Goal: Task Accomplishment & Management: Manage account settings

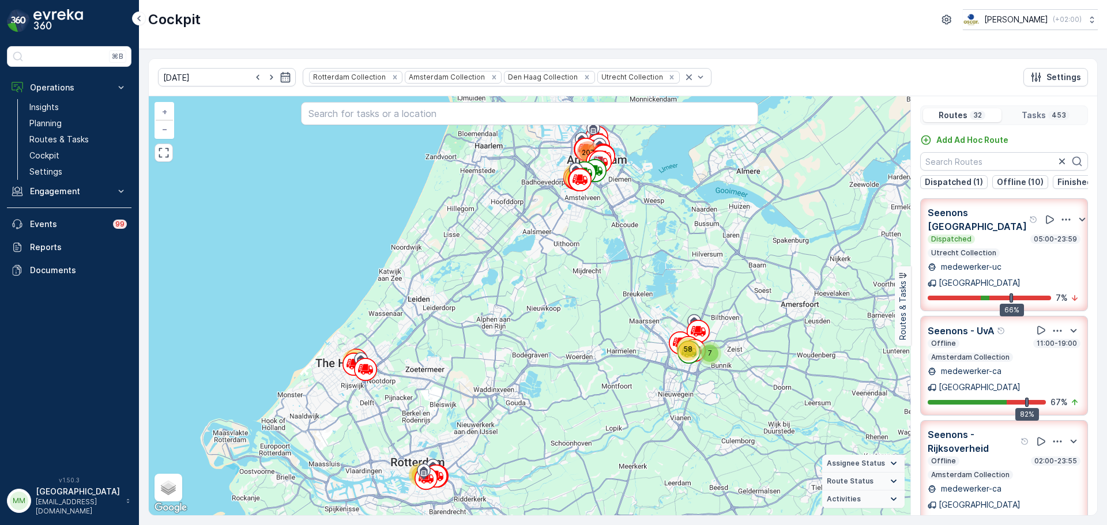
scroll to position [29, 0]
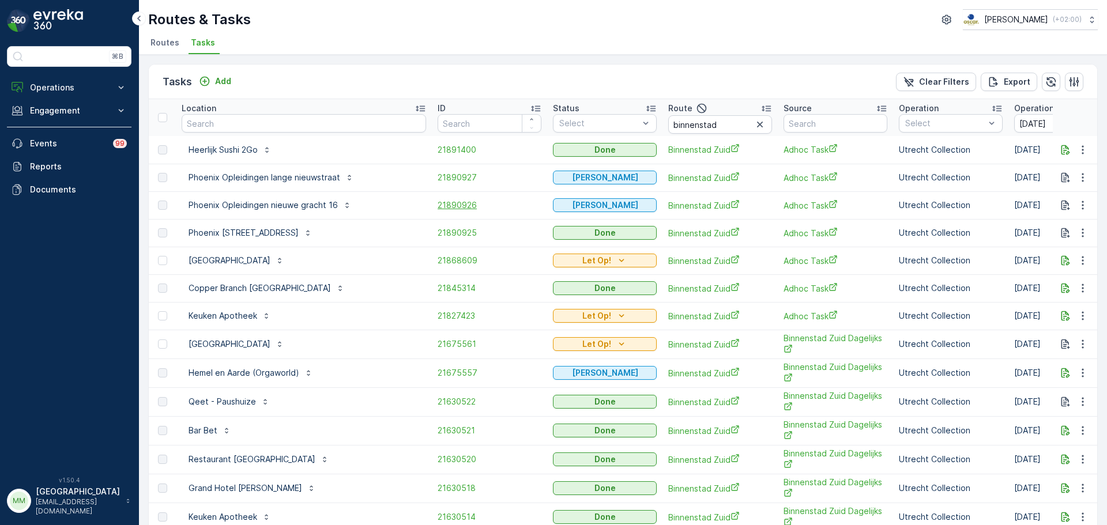
click at [437, 202] on span "21890926" at bounding box center [489, 205] width 104 height 12
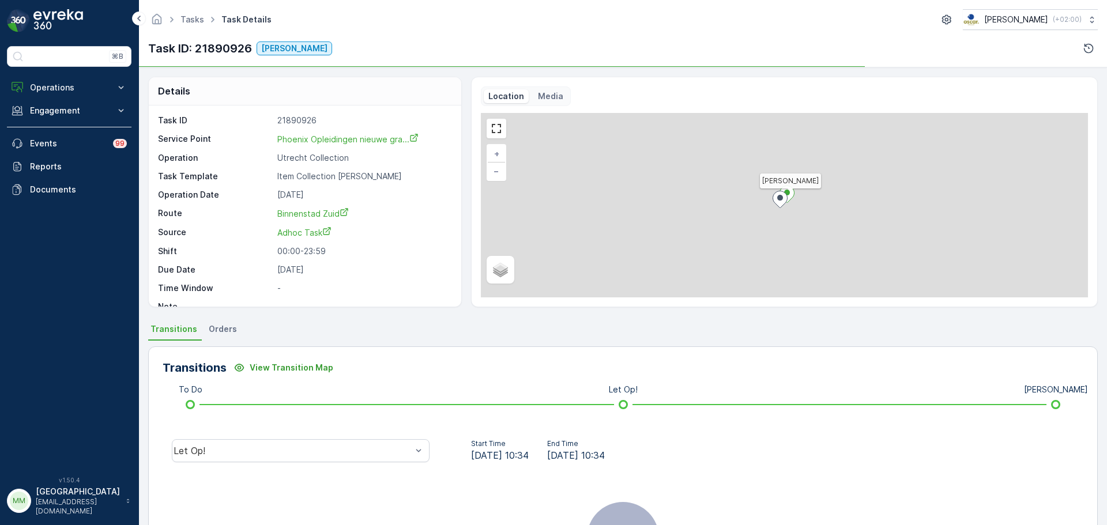
scroll to position [144, 0]
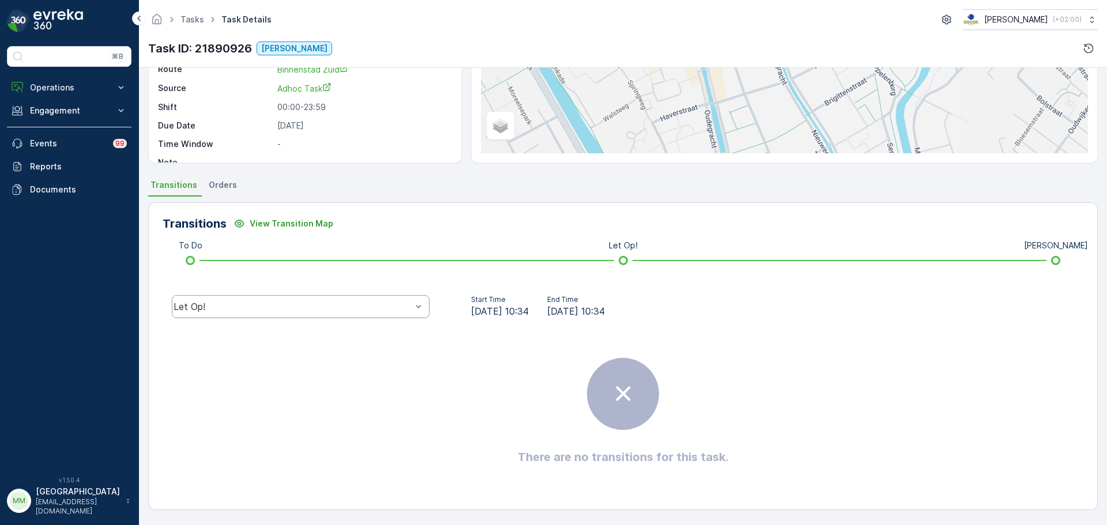
click at [356, 300] on div "Let Op!" at bounding box center [301, 306] width 258 height 23
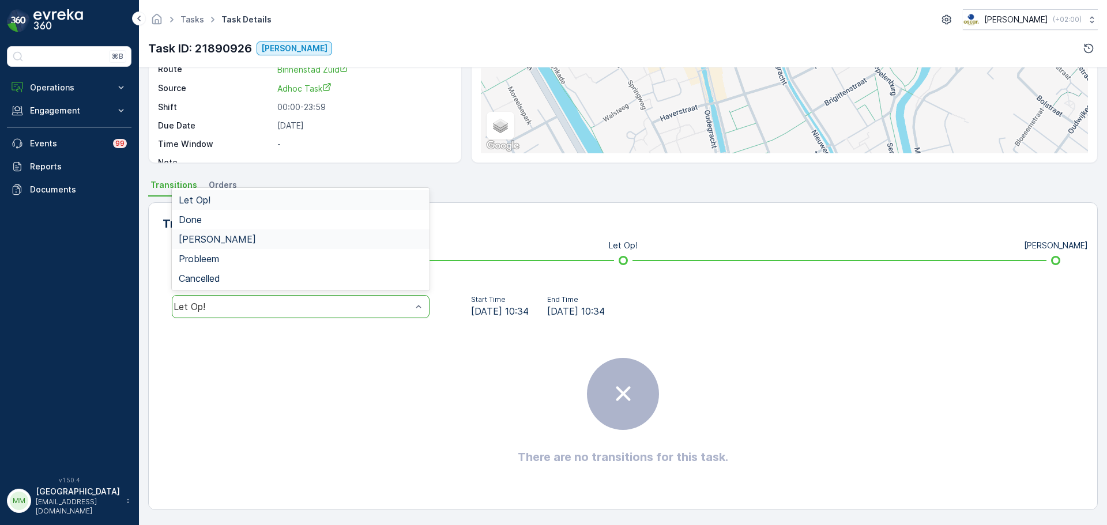
click at [252, 240] on div "[PERSON_NAME]" at bounding box center [301, 239] width 244 height 10
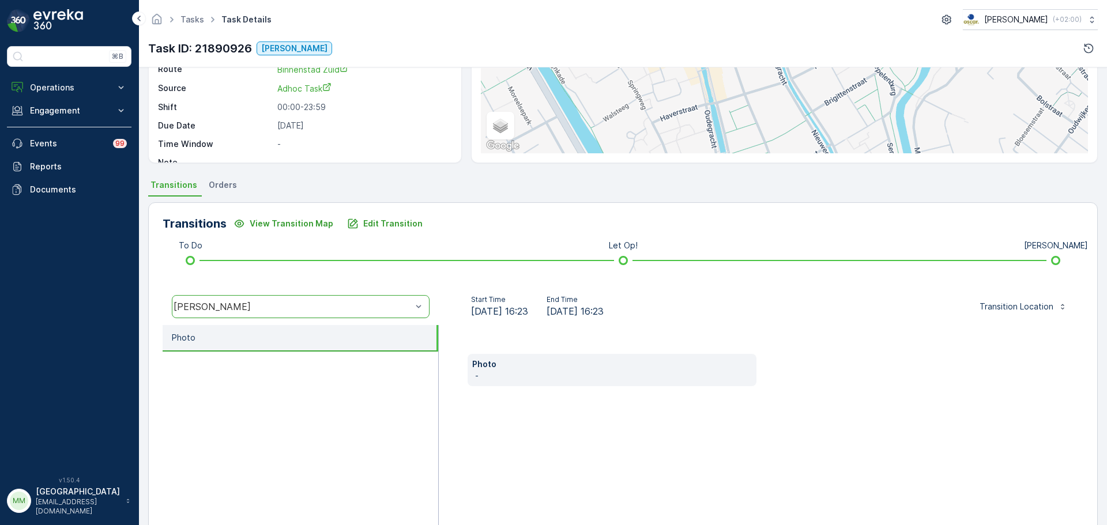
scroll to position [0, 0]
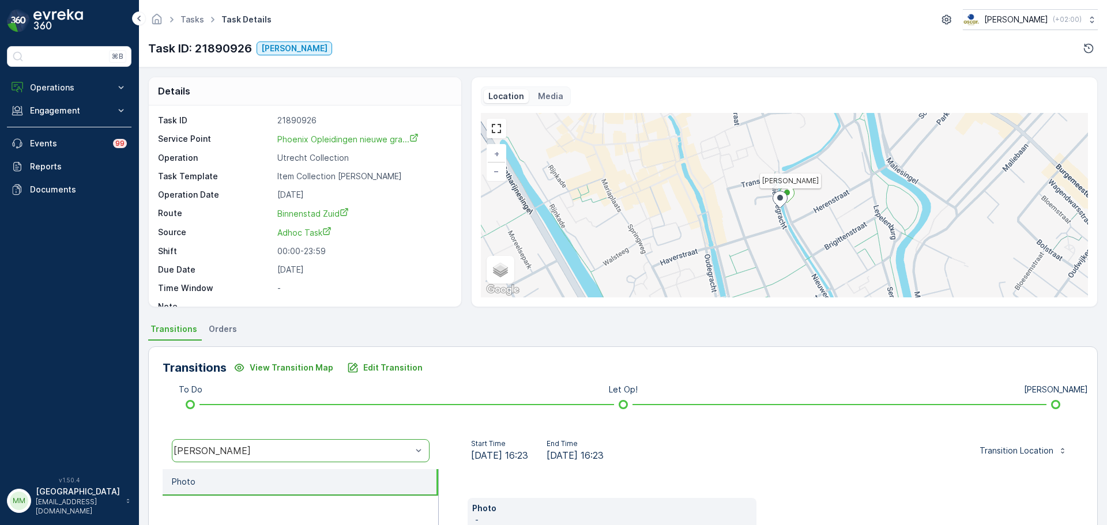
click at [548, 106] on div "Location Media Geen Afval + − Satellite Roadmap Terrain Hybrid Leaflet Keyboard…" at bounding box center [784, 191] width 607 height 211
click at [545, 101] on p "Media" at bounding box center [550, 96] width 25 height 12
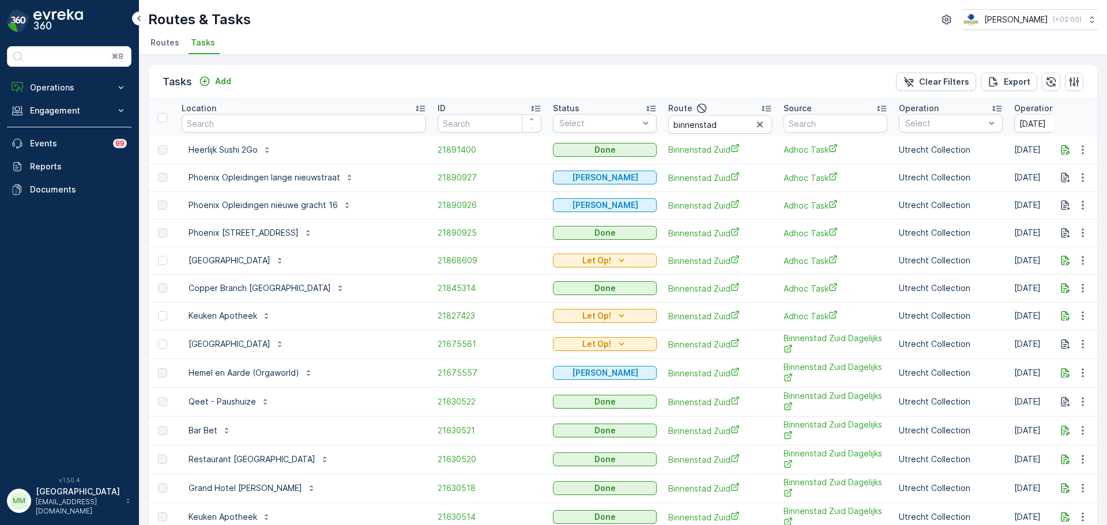
click at [432, 171] on td "21890927" at bounding box center [489, 178] width 115 height 28
click at [437, 181] on span "21890927" at bounding box center [489, 178] width 104 height 12
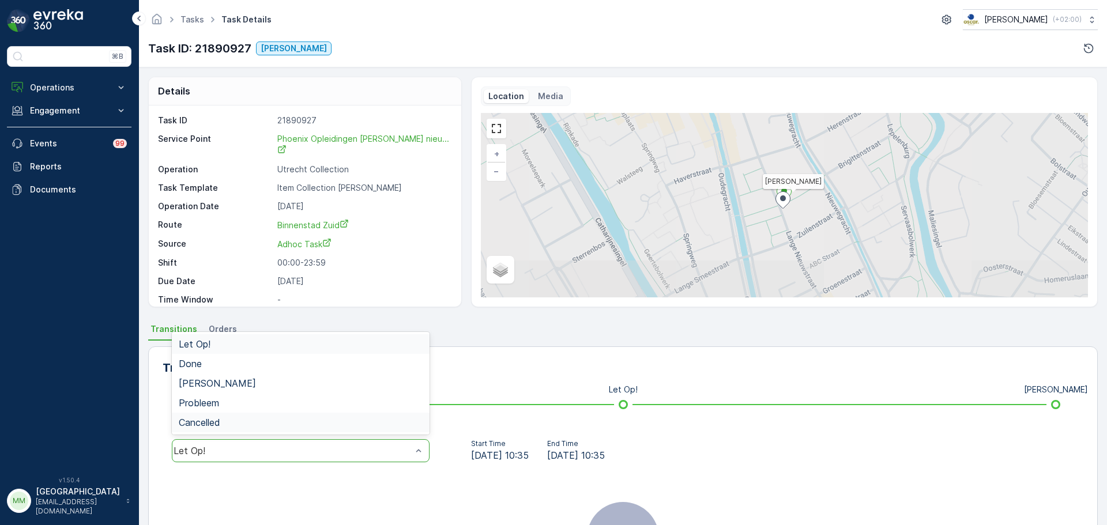
drag, startPoint x: 402, startPoint y: 451, endPoint x: 381, endPoint y: 424, distance: 34.9
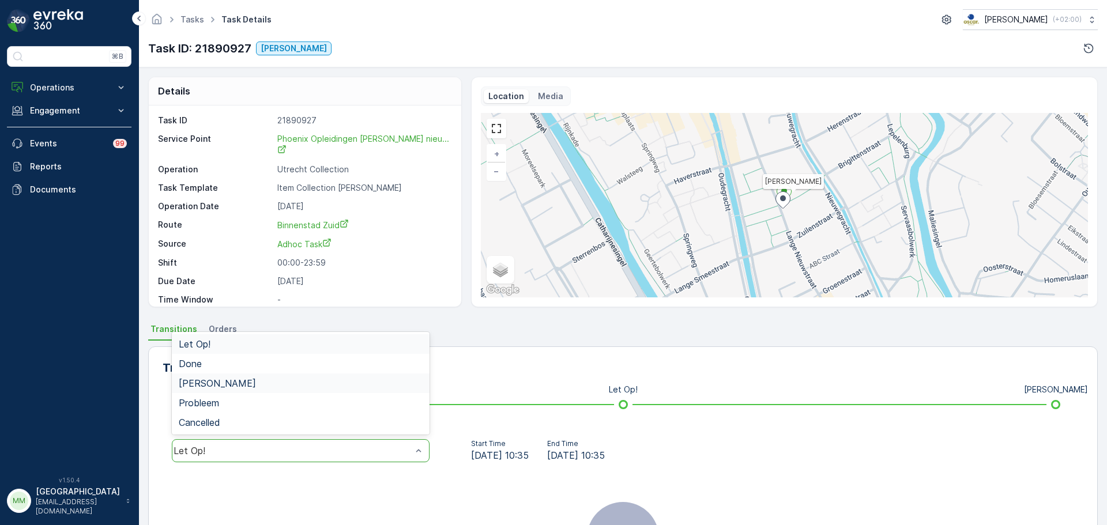
click at [334, 382] on div "[PERSON_NAME]" at bounding box center [301, 383] width 244 height 10
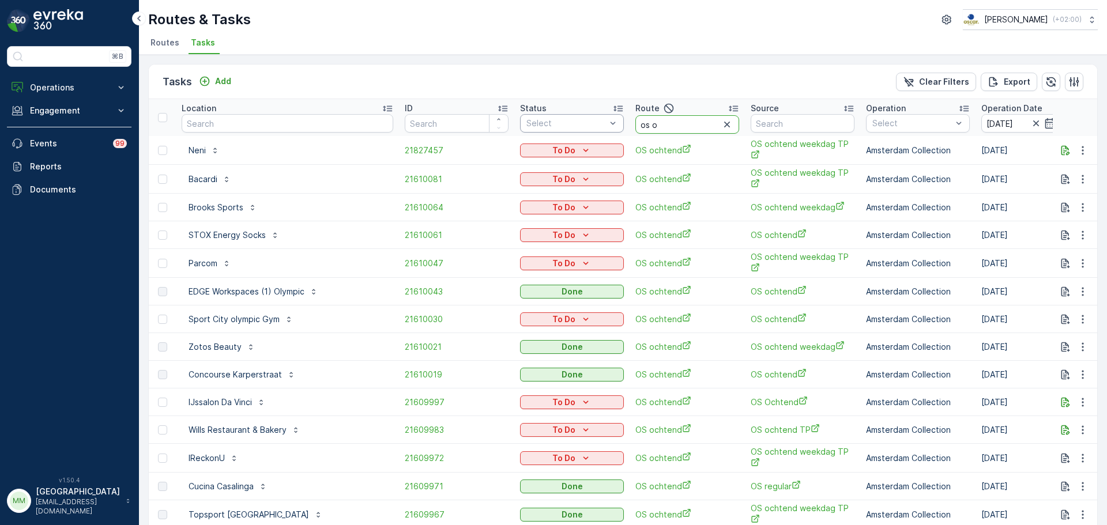
drag, startPoint x: 642, startPoint y: 127, endPoint x: 545, endPoint y: 120, distance: 97.0
click at [545, 120] on tr "Location ID Status Select Route os o Source Operation Select Operation Date [DA…" at bounding box center [1092, 117] width 1886 height 37
type input "ps m"
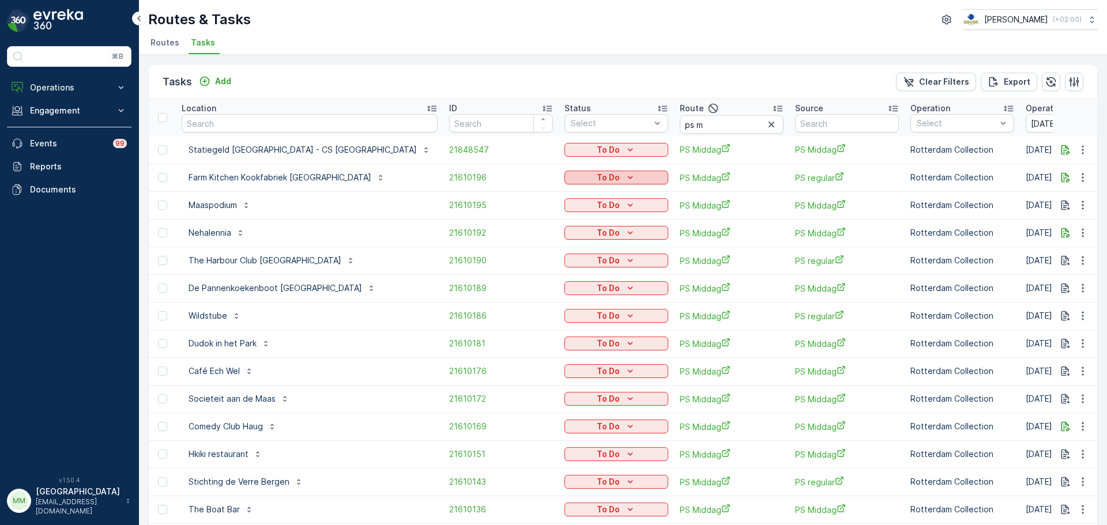
click at [569, 178] on div "To Do" at bounding box center [616, 178] width 95 height 12
click at [510, 243] on span "Cancelled" at bounding box center [504, 243] width 39 height 12
click at [559, 253] on td "To Do" at bounding box center [616, 261] width 115 height 28
click at [564, 254] on button "To Do" at bounding box center [616, 261] width 104 height 14
click at [507, 329] on span "Cancelled" at bounding box center [504, 326] width 39 height 12
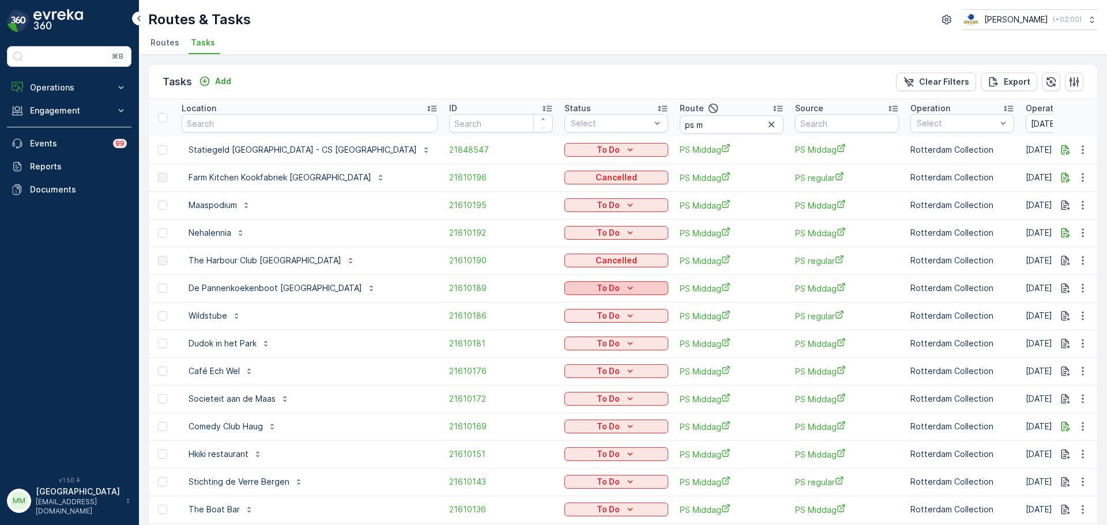
click at [569, 285] on div "To Do" at bounding box center [616, 288] width 95 height 12
click at [523, 353] on span "Cancelled" at bounding box center [504, 354] width 39 height 12
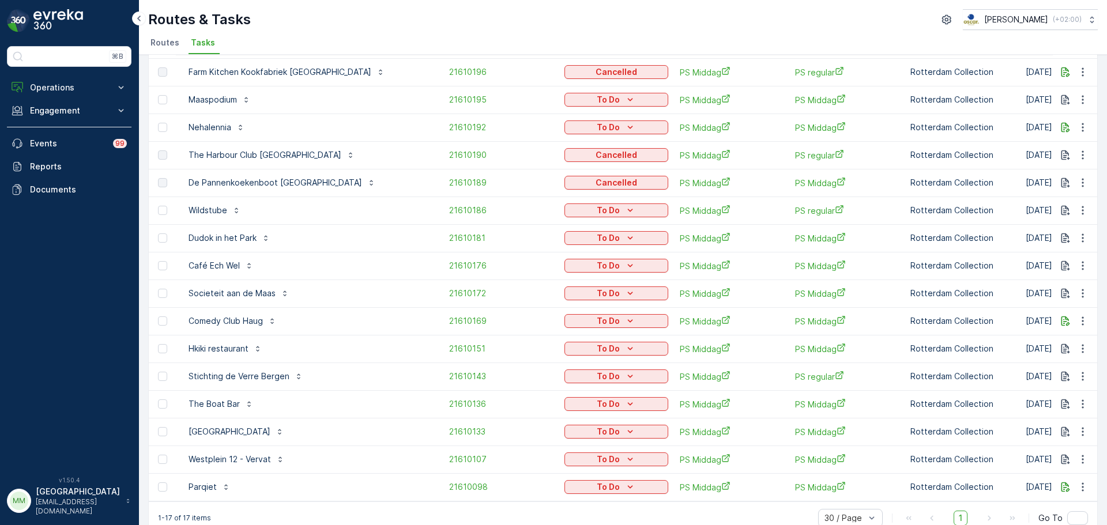
scroll to position [115, 0]
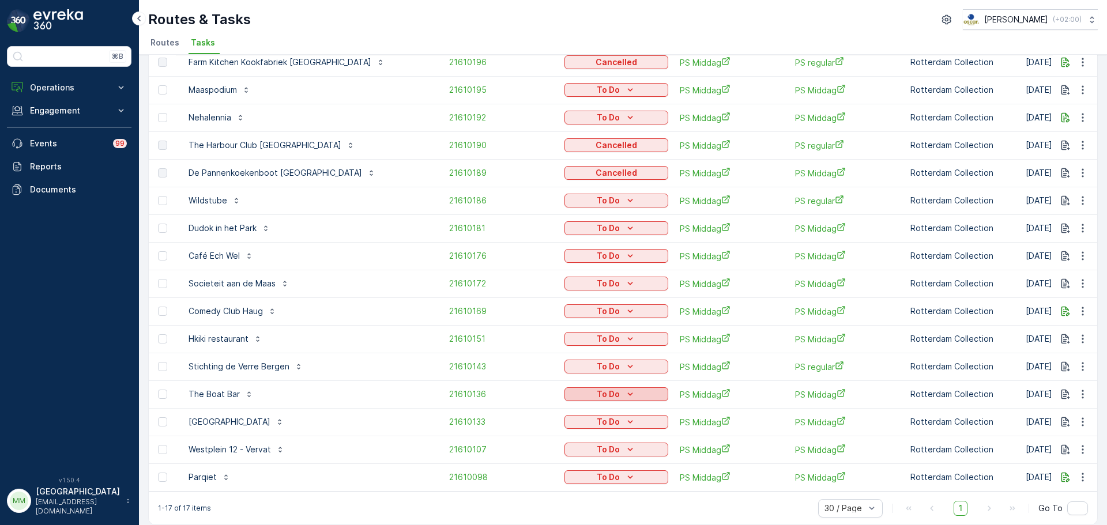
click at [597, 392] on p "To Do" at bounding box center [608, 394] width 23 height 12
click at [507, 463] on span "Cancelled" at bounding box center [504, 460] width 39 height 12
click at [597, 256] on p "To Do" at bounding box center [608, 256] width 23 height 12
click at [510, 322] on span "Cancelled" at bounding box center [504, 322] width 39 height 12
click at [564, 429] on div "To Do" at bounding box center [616, 422] width 104 height 16
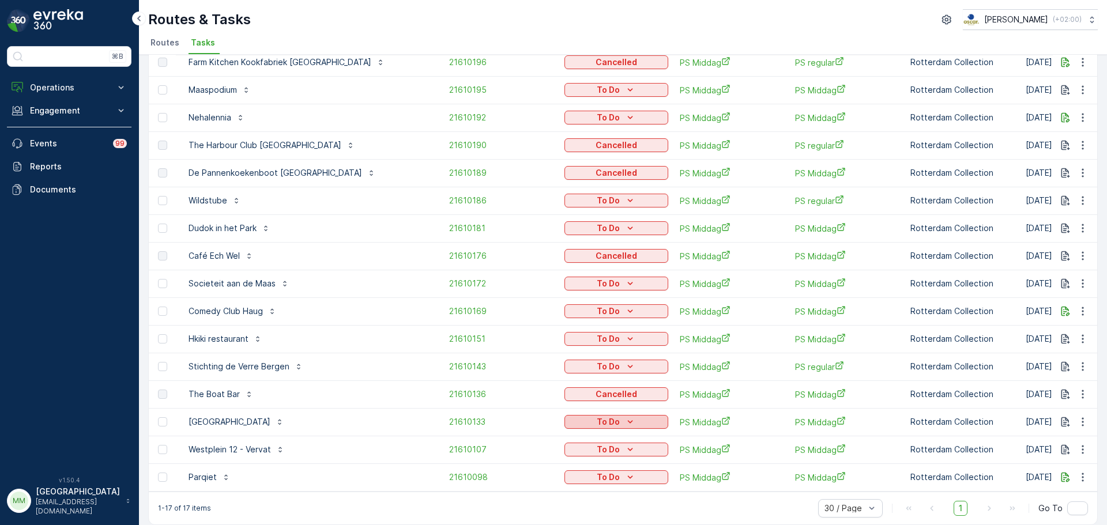
click at [597, 424] on p "To Do" at bounding box center [608, 422] width 23 height 12
click at [505, 485] on span "Cancelled" at bounding box center [504, 488] width 39 height 12
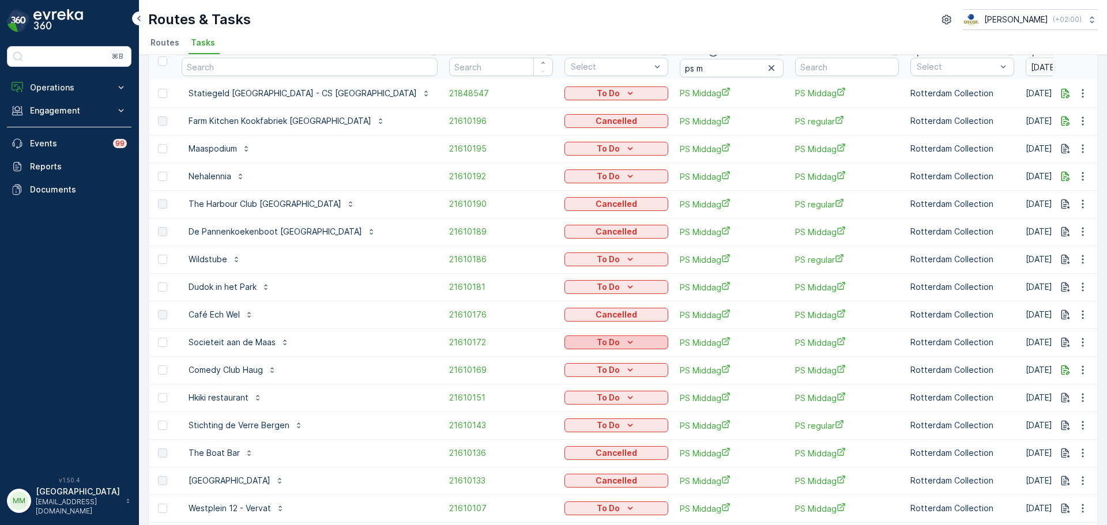
scroll to position [0, 0]
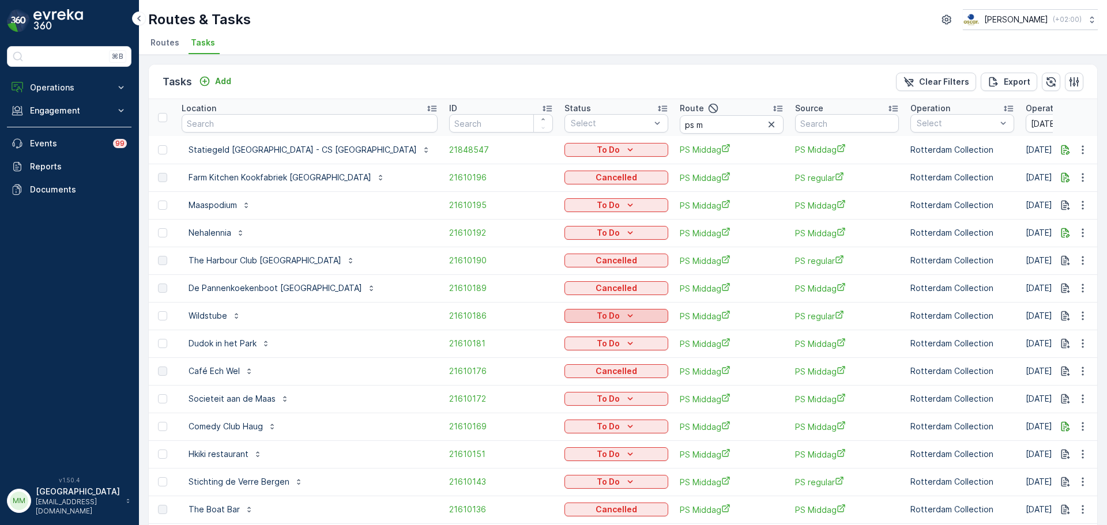
click at [597, 314] on p "To Do" at bounding box center [608, 316] width 23 height 12
click at [518, 384] on span "Cancelled" at bounding box center [504, 382] width 39 height 12
click at [569, 342] on div "To Do" at bounding box center [616, 344] width 95 height 12
click at [504, 409] on span "Cancelled" at bounding box center [504, 409] width 39 height 12
click at [597, 394] on p "To Do" at bounding box center [608, 399] width 23 height 12
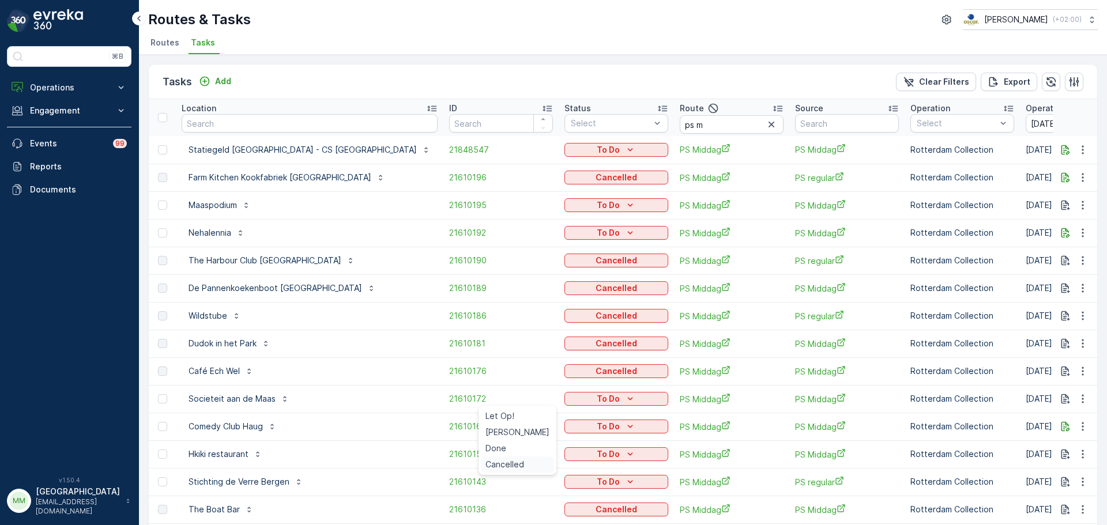
click at [519, 459] on span "Cancelled" at bounding box center [504, 465] width 39 height 12
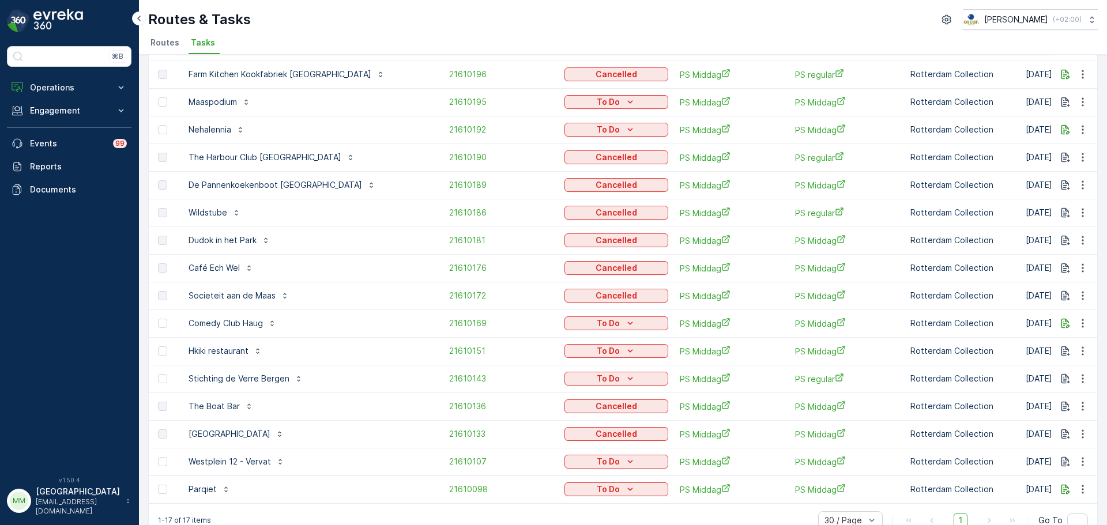
scroll to position [115, 0]
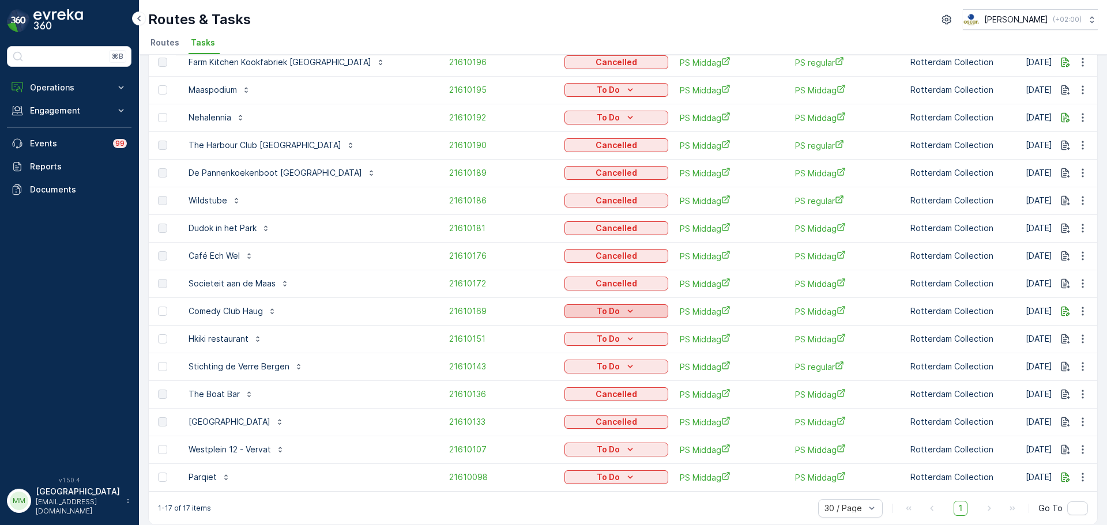
click at [569, 313] on div "To Do" at bounding box center [616, 311] width 95 height 12
click at [520, 378] on span "Cancelled" at bounding box center [504, 377] width 39 height 12
click at [569, 367] on div "To Do" at bounding box center [616, 367] width 95 height 12
click at [510, 434] on span "Cancelled" at bounding box center [504, 433] width 39 height 12
click at [624, 341] on icon "To Do" at bounding box center [630, 339] width 12 height 12
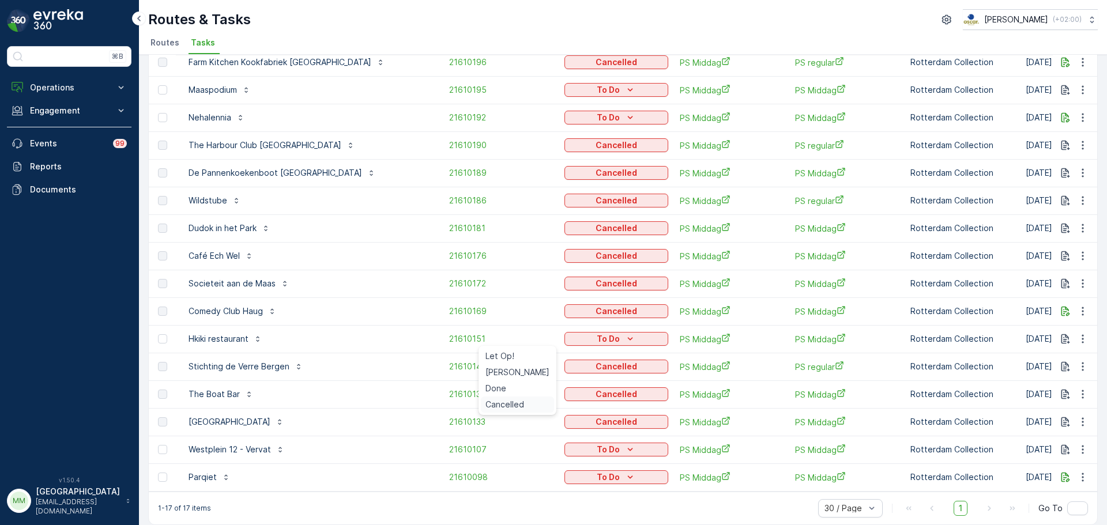
click at [513, 406] on span "Cancelled" at bounding box center [504, 405] width 39 height 12
click at [597, 452] on p "To Do" at bounding box center [608, 450] width 23 height 12
click at [505, 432] on span "Cancelled" at bounding box center [504, 433] width 39 height 12
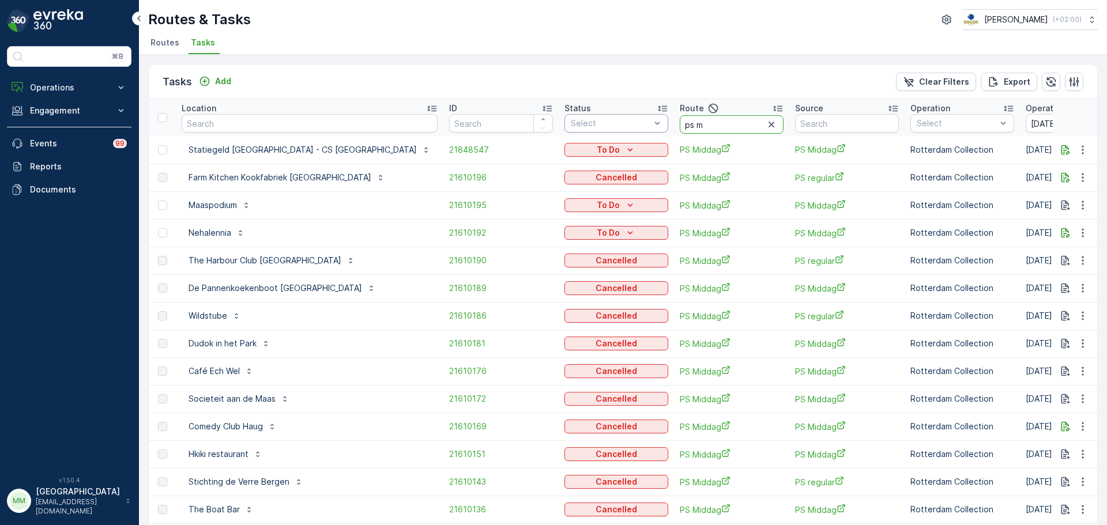
drag, startPoint x: 632, startPoint y: 127, endPoint x: 571, endPoint y: 122, distance: 61.3
click at [576, 122] on tr "Location ID Status Select Route ps m Source Operation Select Operation Date 19.…" at bounding box center [1114, 117] width 1930 height 37
type input "wg a"
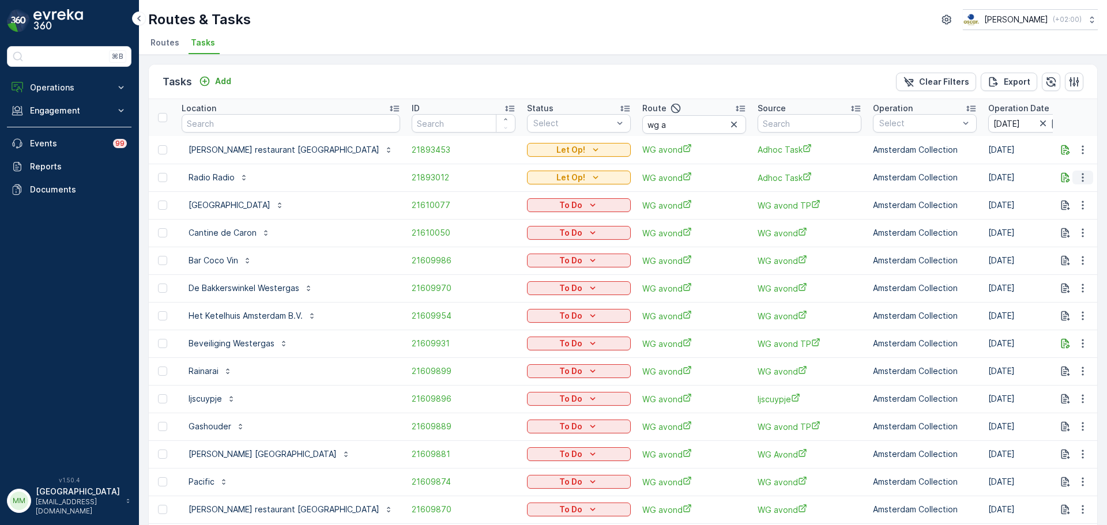
click at [1083, 178] on icon "button" at bounding box center [1083, 178] width 12 height 12
click at [1057, 227] on span "Change Route" at bounding box center [1053, 227] width 56 height 12
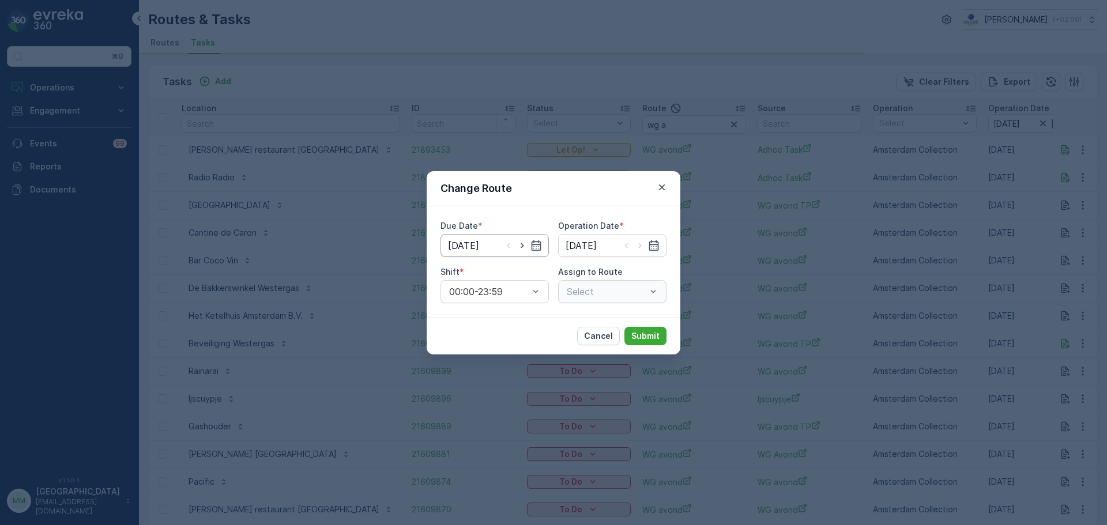
type input "[DATE]"
click at [526, 244] on icon "button" at bounding box center [522, 246] width 12 height 12
type input "20.09.2025"
click at [636, 244] on icon "button" at bounding box center [640, 246] width 12 height 12
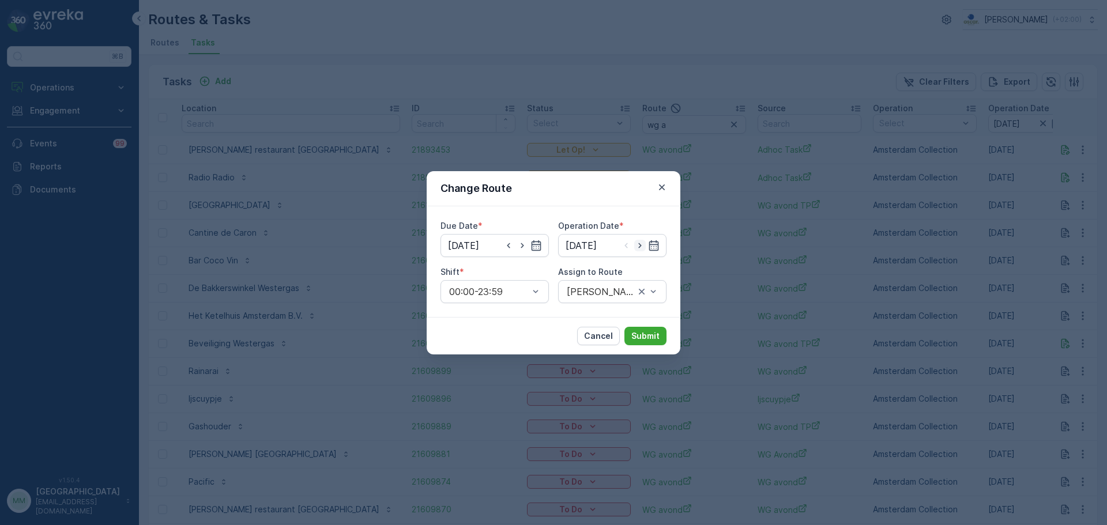
type input "20.09.2025"
click at [606, 298] on div "WG avond (Undispatched ) - Amsterdam" at bounding box center [612, 291] width 108 height 23
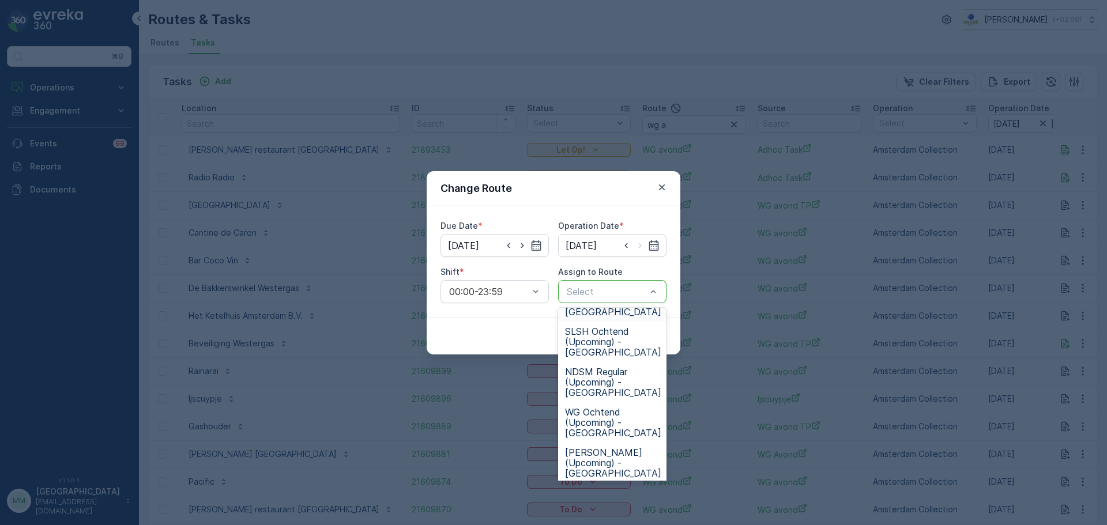
scroll to position [288, 0]
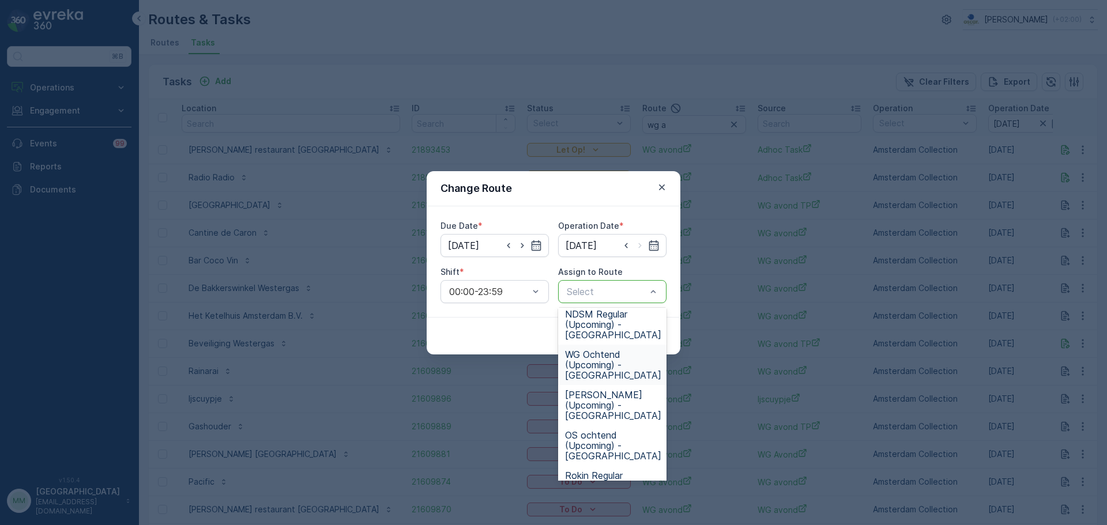
click at [624, 353] on span "WG Ochtend (Upcoming) - Amsterdam" at bounding box center [613, 364] width 96 height 31
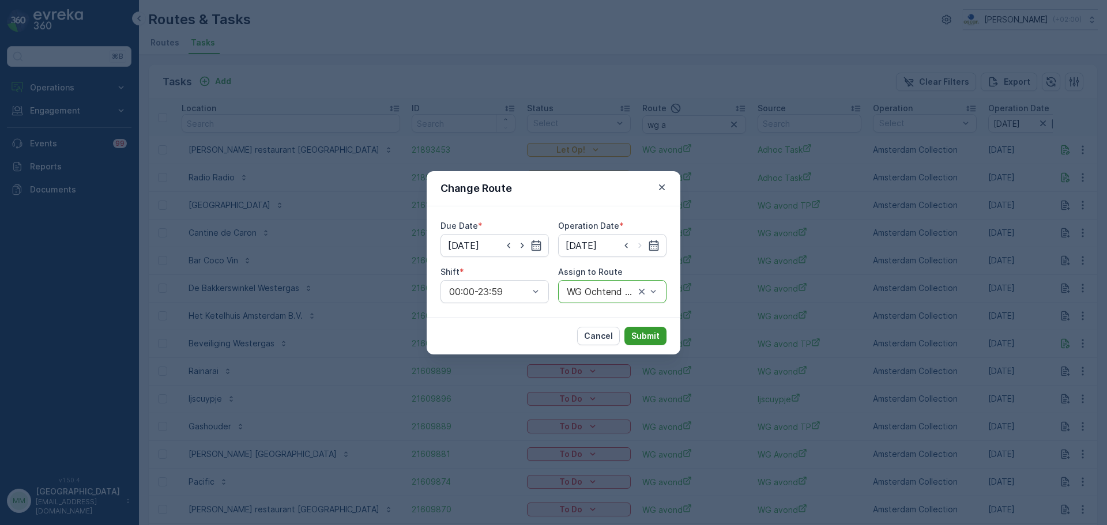
click at [637, 341] on p "Submit" at bounding box center [645, 336] width 28 height 12
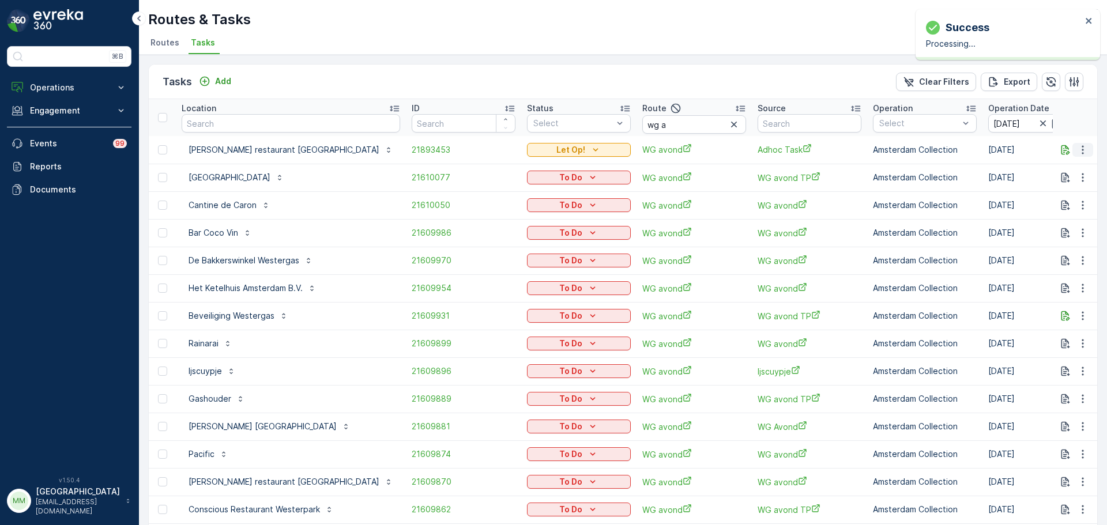
click at [1084, 150] on icon "button" at bounding box center [1083, 150] width 12 height 12
click at [1050, 197] on span "Change Route" at bounding box center [1053, 200] width 56 height 12
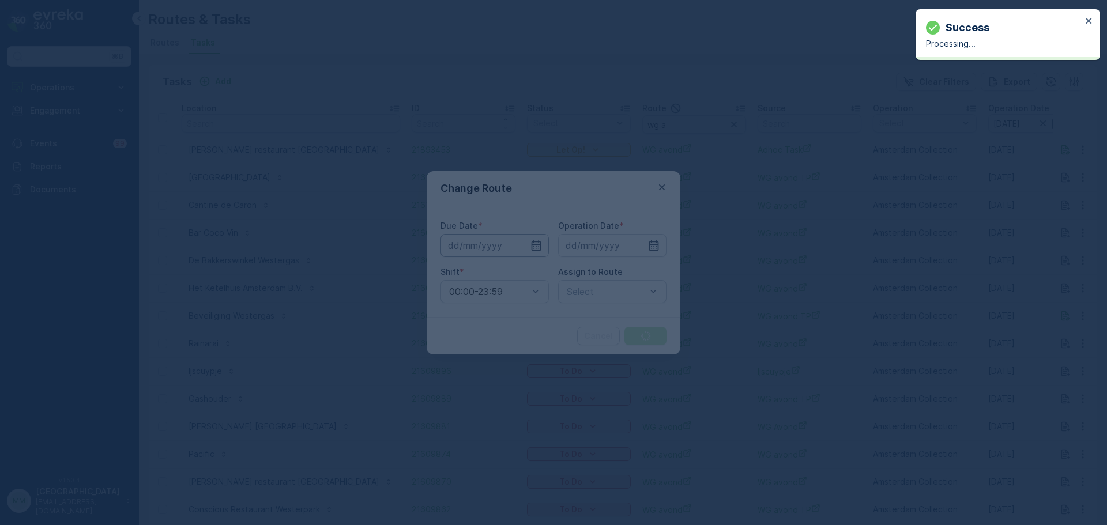
type input "[DATE]"
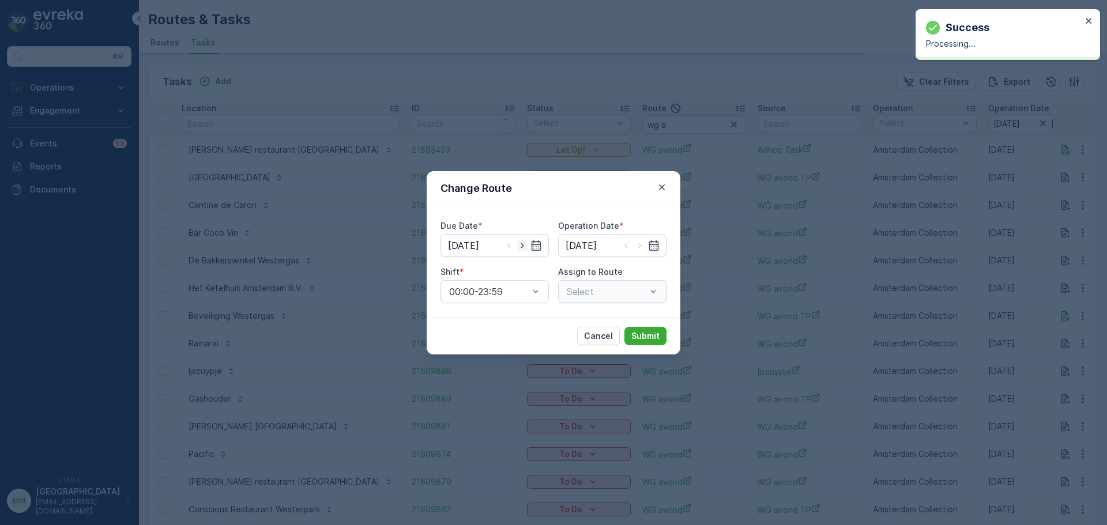
click at [519, 248] on icon "button" at bounding box center [522, 246] width 12 height 12
type input "20.09.2025"
click at [637, 244] on icon "button" at bounding box center [640, 246] width 12 height 12
type input "20.09.2025"
click at [592, 299] on div "WG avond (Undispatched ) - Amsterdam" at bounding box center [612, 291] width 108 height 23
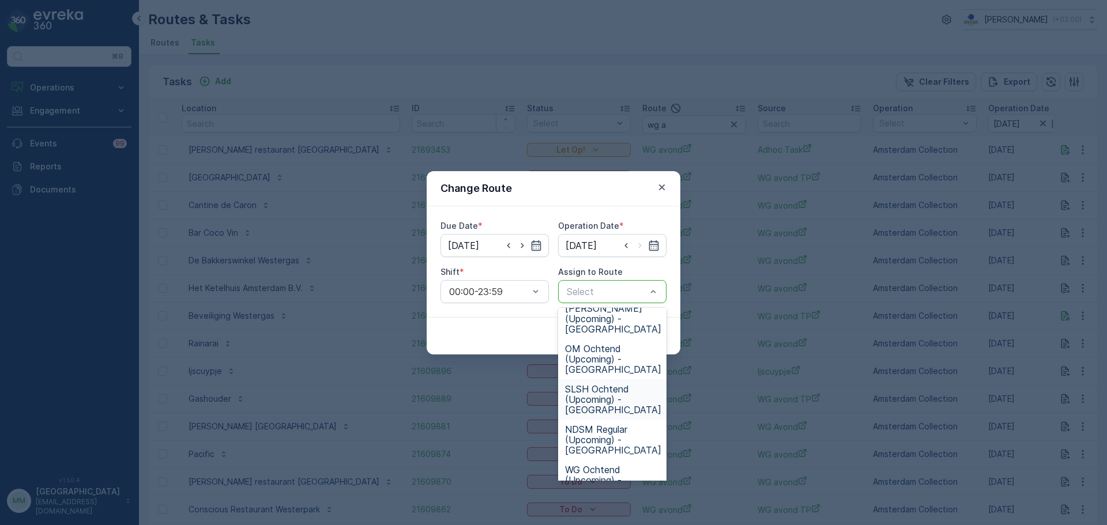
scroll to position [231, 0]
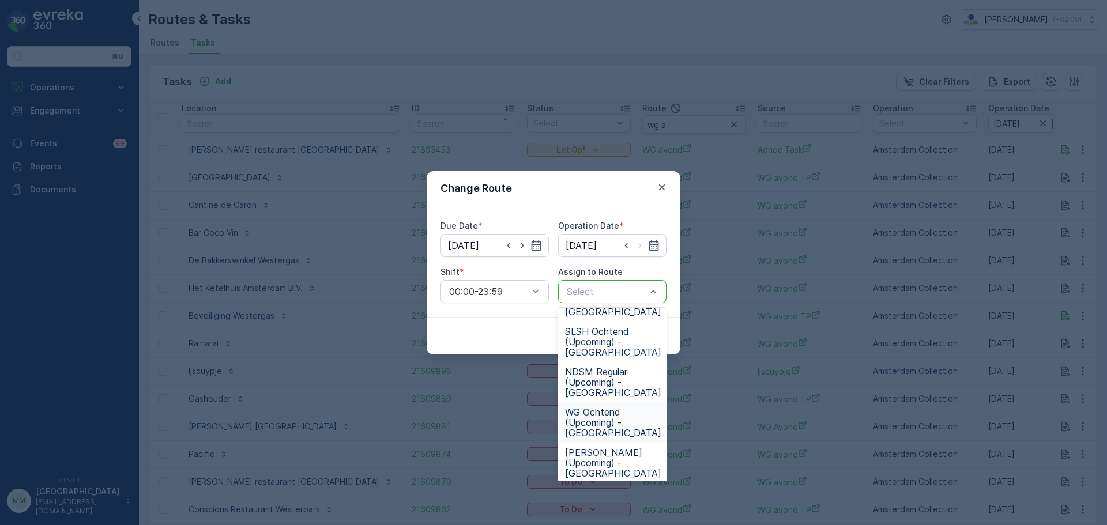
click at [614, 413] on span "WG Ochtend (Upcoming) - Amsterdam" at bounding box center [613, 422] width 96 height 31
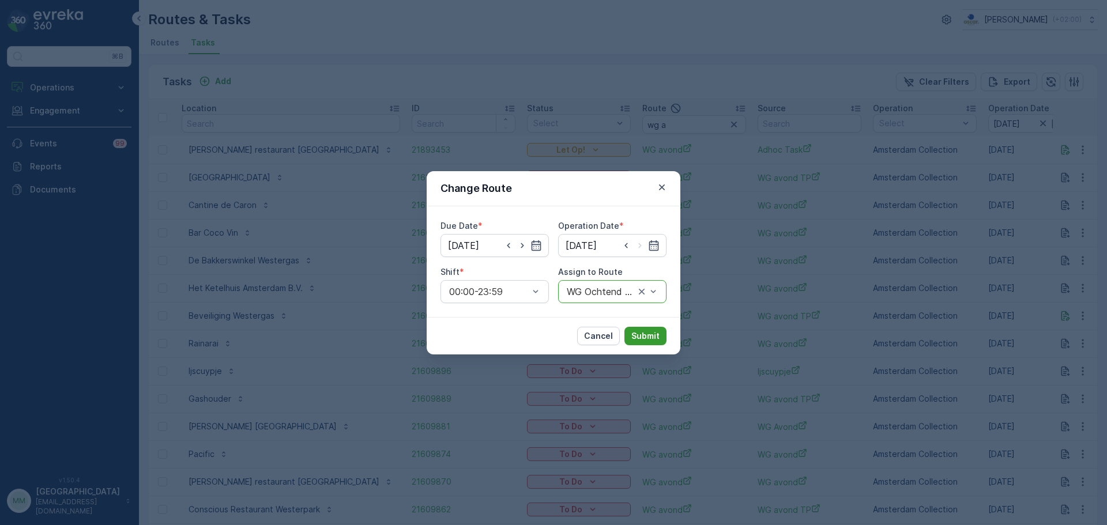
click at [641, 338] on p "Submit" at bounding box center [645, 336] width 28 height 12
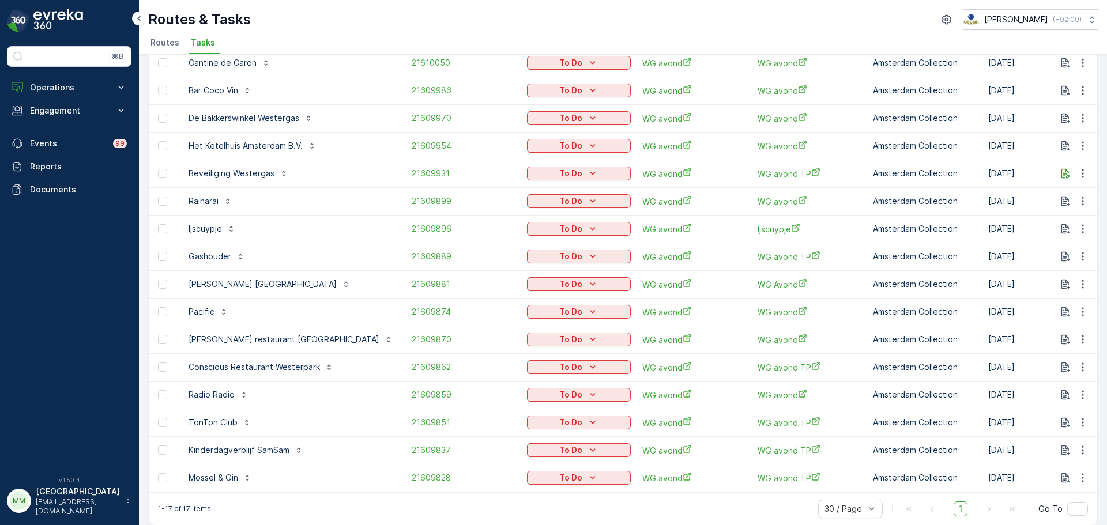
scroll to position [115, 0]
click at [539, 470] on button "To Do" at bounding box center [579, 477] width 104 height 14
click at [488, 461] on span "Cancelled" at bounding box center [491, 460] width 39 height 12
click at [559, 452] on p "To Do" at bounding box center [570, 450] width 23 height 12
click at [499, 435] on span "Cancelled" at bounding box center [491, 433] width 39 height 12
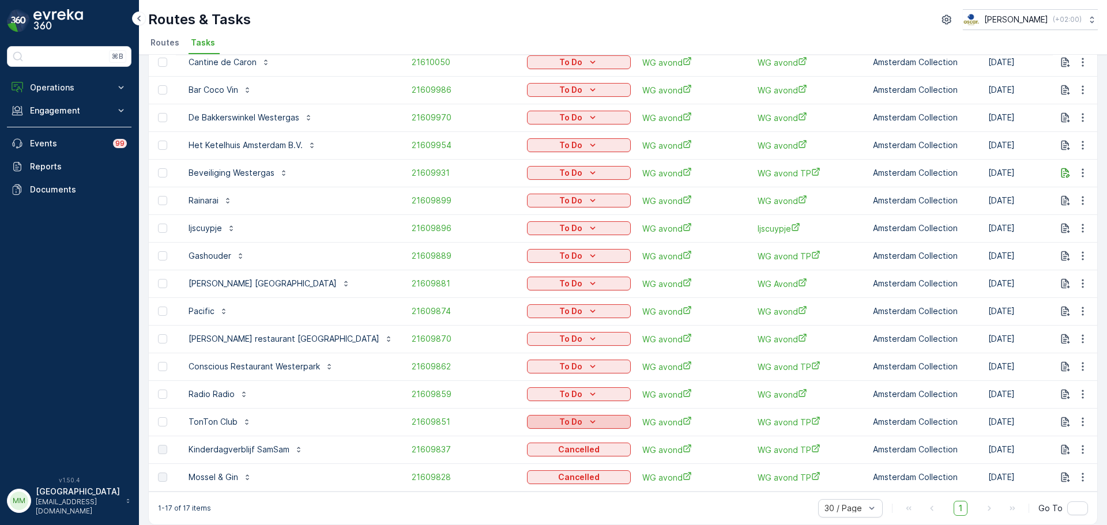
click at [559, 427] on p "To Do" at bounding box center [570, 422] width 23 height 12
click at [497, 486] on span "Cancelled" at bounding box center [491, 488] width 39 height 12
click at [559, 399] on p "To Do" at bounding box center [570, 394] width 23 height 12
click at [504, 461] on span "Cancelled" at bounding box center [491, 460] width 39 height 12
click at [531, 368] on div "To Do" at bounding box center [578, 367] width 95 height 12
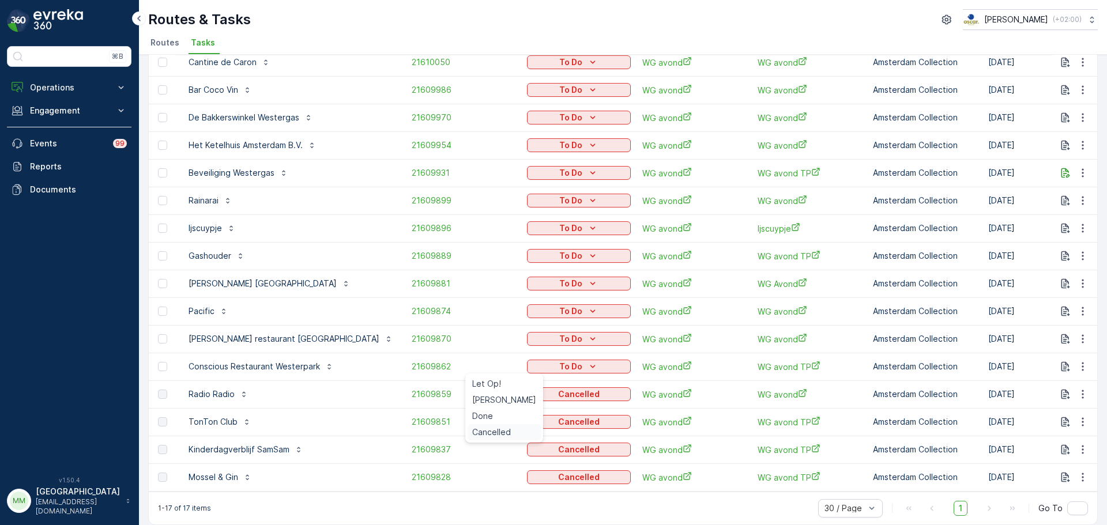
click at [505, 433] on span "Cancelled" at bounding box center [491, 433] width 39 height 12
click at [527, 333] on button "To Do" at bounding box center [579, 339] width 104 height 14
click at [493, 404] on span "Cancelled" at bounding box center [491, 405] width 39 height 12
click at [559, 311] on p "To Do" at bounding box center [570, 311] width 23 height 12
click at [498, 378] on span "Cancelled" at bounding box center [491, 377] width 39 height 12
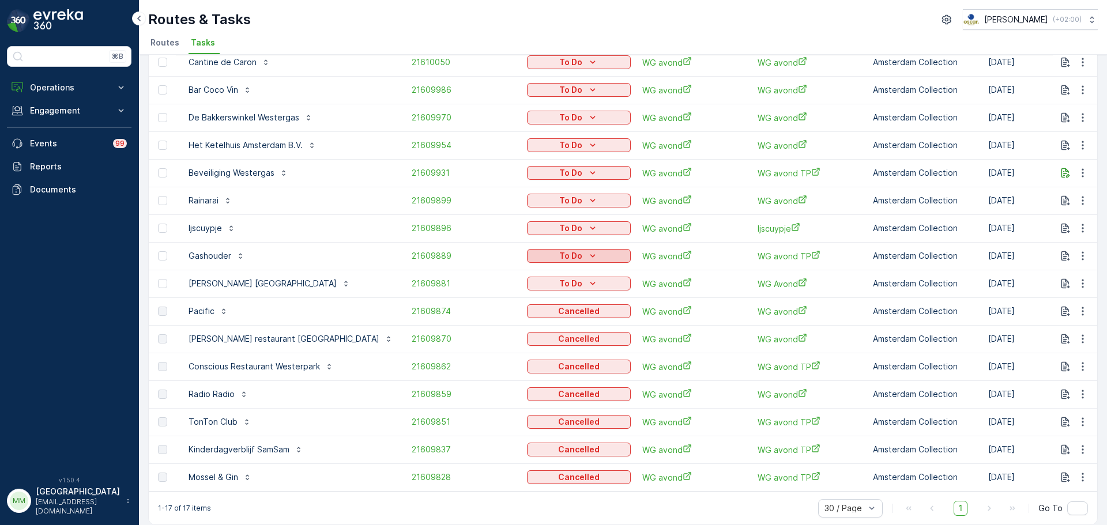
click at [527, 262] on button "To Do" at bounding box center [579, 256] width 104 height 14
click at [492, 321] on span "Cancelled" at bounding box center [491, 322] width 39 height 12
click at [559, 225] on p "To Do" at bounding box center [570, 228] width 23 height 12
click at [489, 291] on span "Cancelled" at bounding box center [491, 294] width 39 height 12
click at [587, 197] on icon "To Do" at bounding box center [593, 201] width 12 height 12
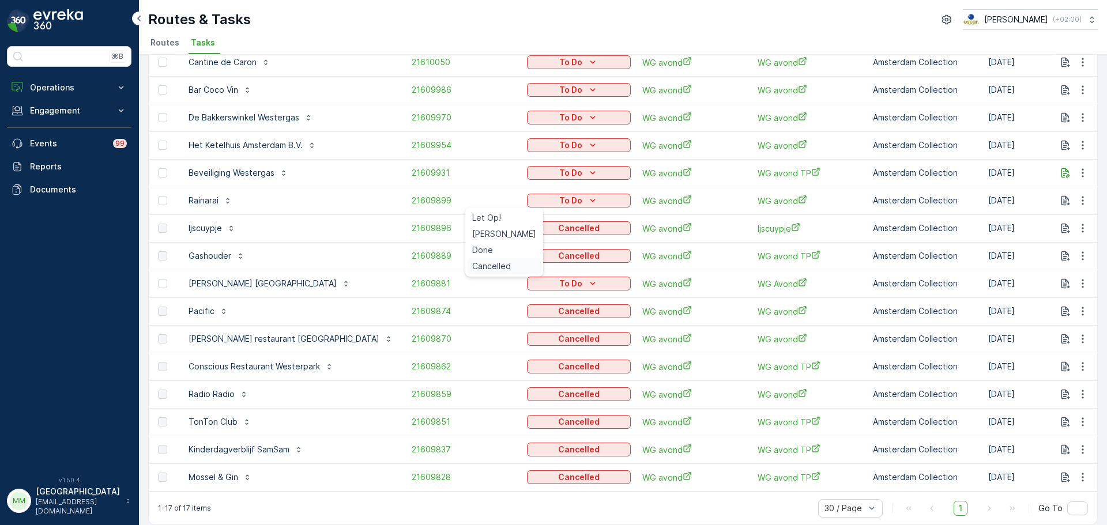
click at [504, 266] on span "Cancelled" at bounding box center [491, 267] width 39 height 12
click at [531, 145] on div "To Do" at bounding box center [578, 145] width 95 height 12
click at [506, 209] on span "Cancelled" at bounding box center [491, 211] width 39 height 12
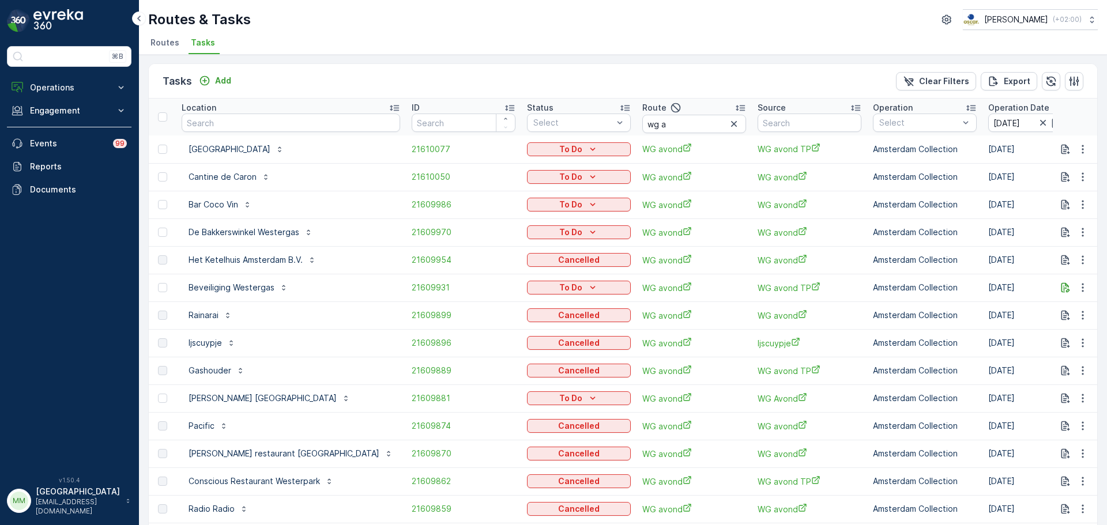
scroll to position [0, 0]
click at [531, 232] on div "To Do" at bounding box center [578, 233] width 95 height 12
click at [488, 303] on span "Cancelled" at bounding box center [491, 299] width 39 height 12
click at [559, 206] on p "To Do" at bounding box center [570, 205] width 23 height 12
click at [496, 268] on span "Cancelled" at bounding box center [491, 271] width 39 height 12
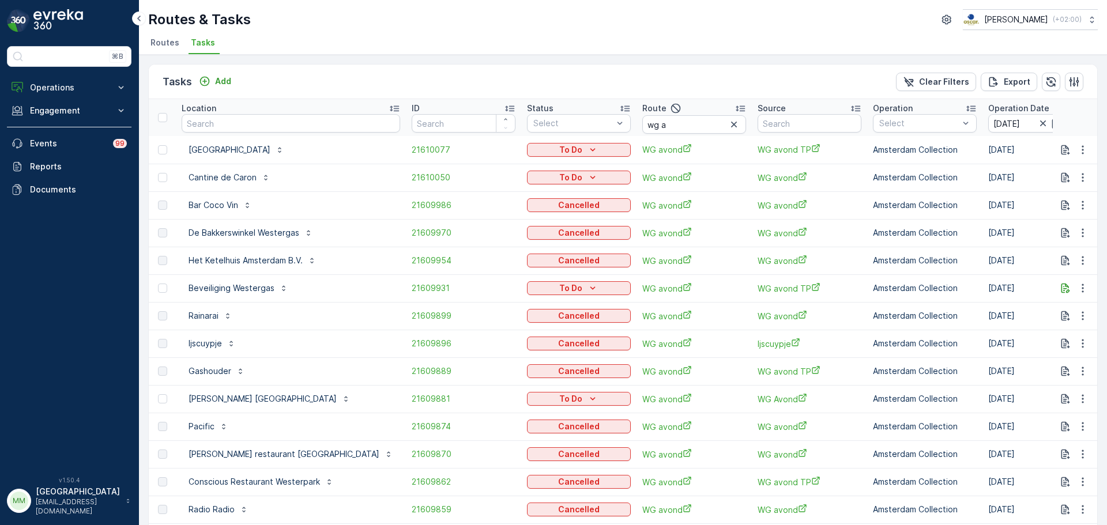
click at [559, 175] on p "To Do" at bounding box center [570, 178] width 23 height 12
click at [503, 243] on span "Cancelled" at bounding box center [491, 243] width 39 height 12
click at [587, 146] on icon "To Do" at bounding box center [593, 150] width 12 height 12
click at [499, 217] on span "Cancelled" at bounding box center [491, 216] width 39 height 12
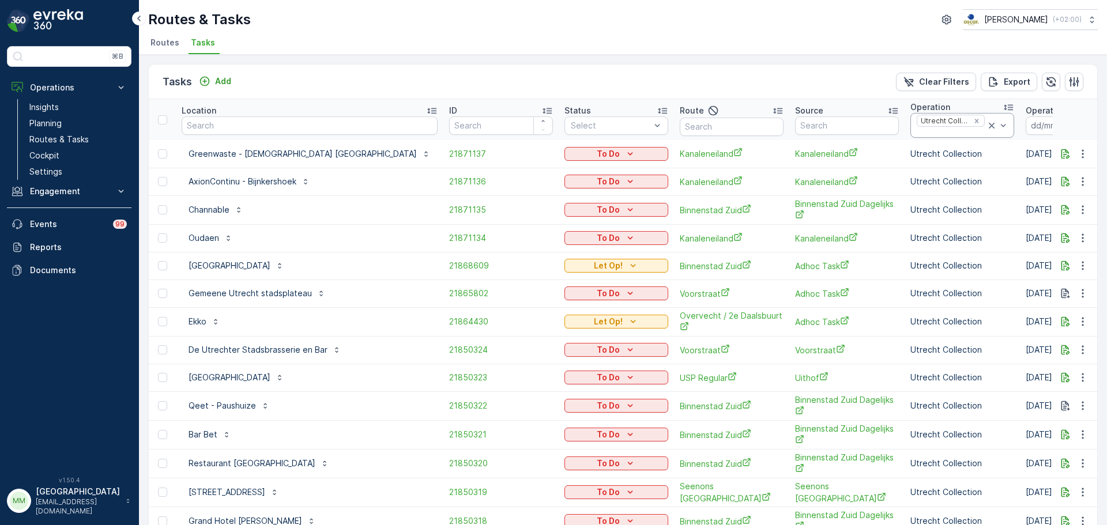
click at [986, 132] on div at bounding box center [997, 126] width 23 height 24
click at [986, 128] on icon at bounding box center [992, 126] width 12 height 12
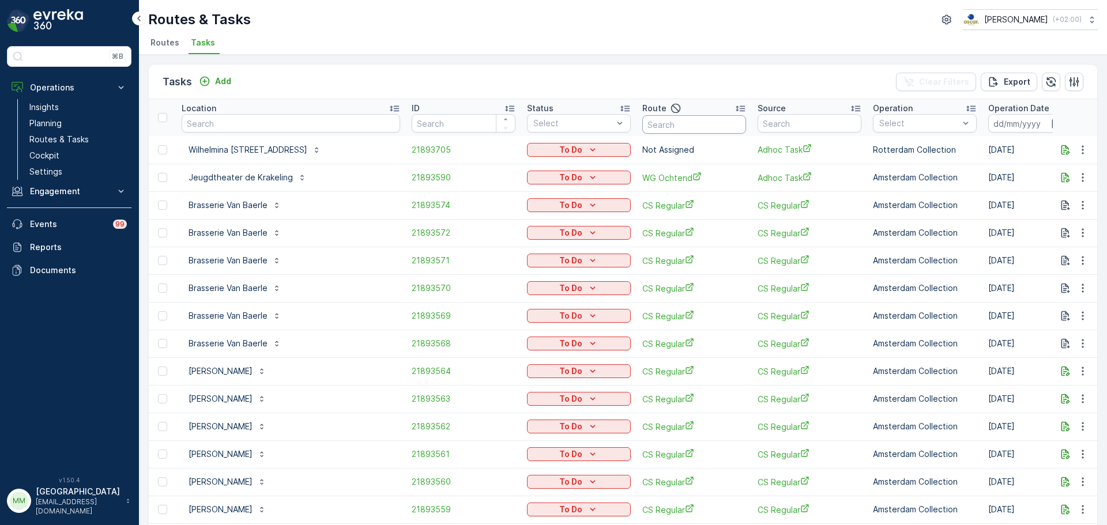
click at [678, 126] on input "text" at bounding box center [694, 124] width 104 height 18
type input "seenons"
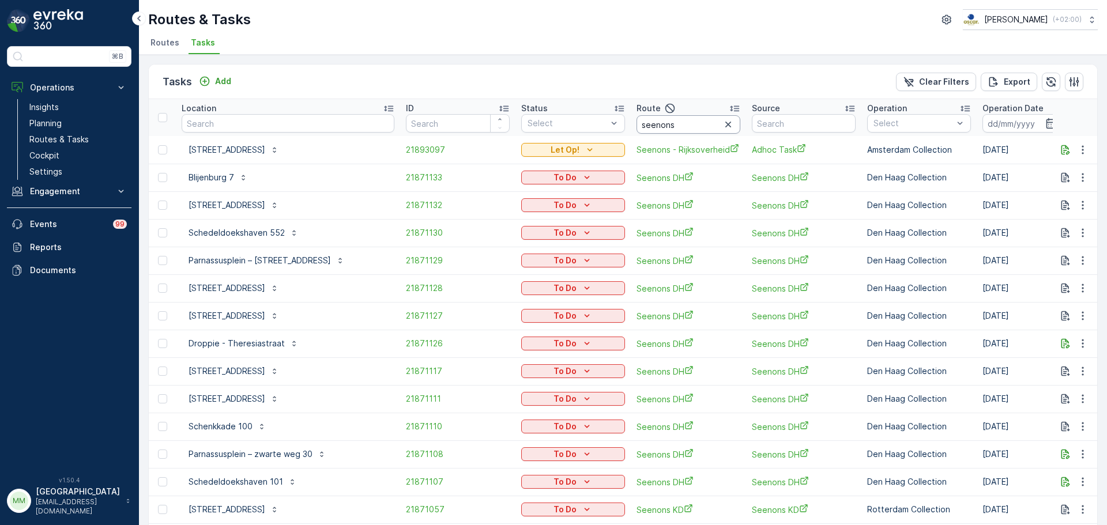
click at [661, 123] on input "seenons" at bounding box center [688, 124] width 104 height 18
type input "seenons - rijk"
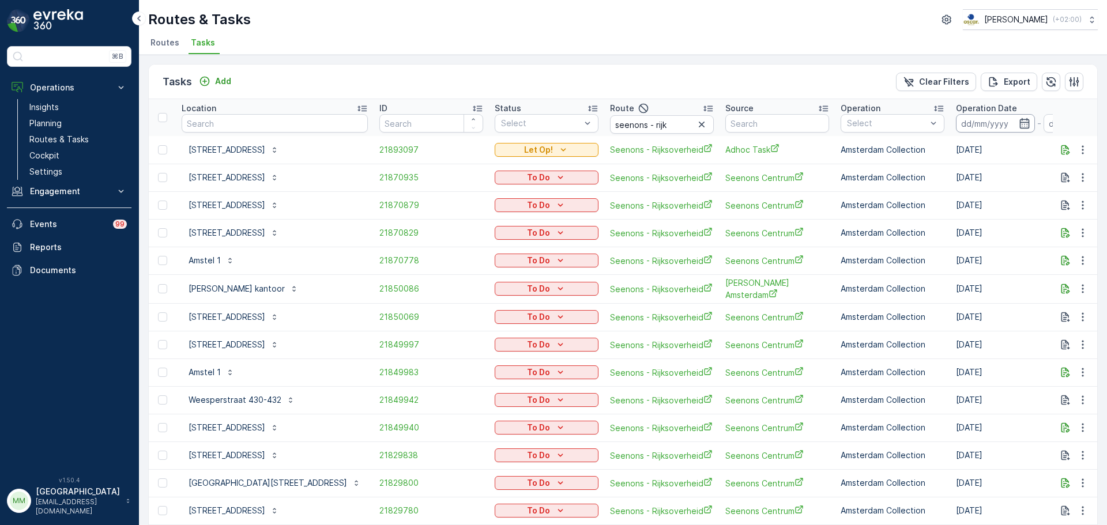
click at [956, 122] on input at bounding box center [995, 123] width 79 height 18
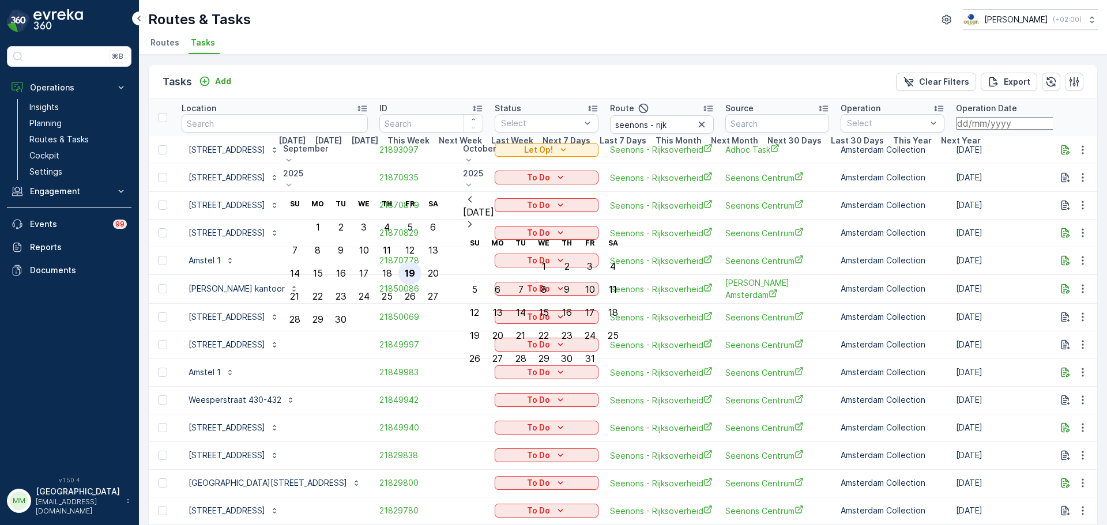
click at [415, 268] on div "19" at bounding box center [410, 273] width 10 height 10
type input "[DATE]"
click at [415, 268] on div "19" at bounding box center [410, 273] width 10 height 10
type input "[DATE]"
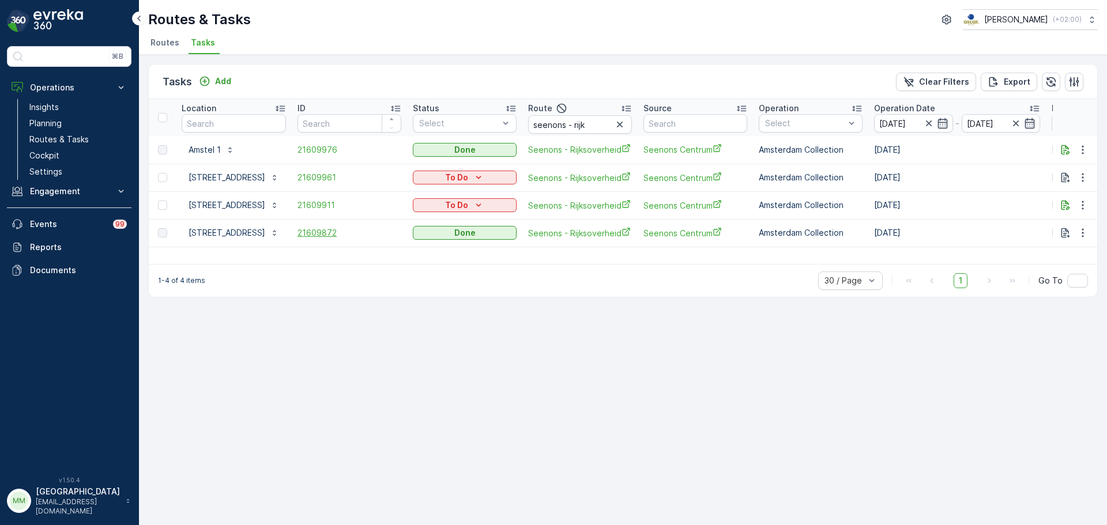
click at [353, 233] on span "21609872" at bounding box center [349, 233] width 104 height 12
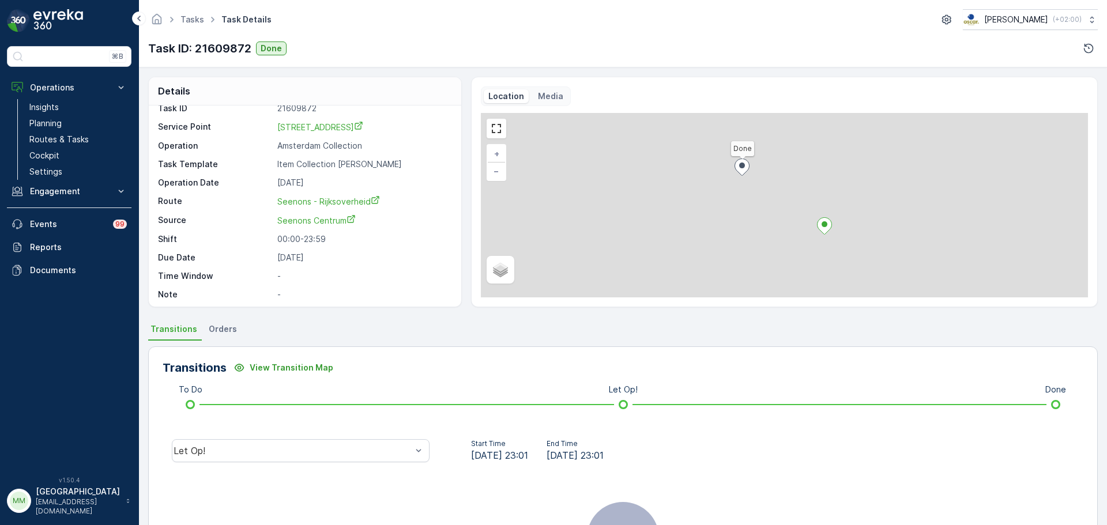
scroll to position [15, 0]
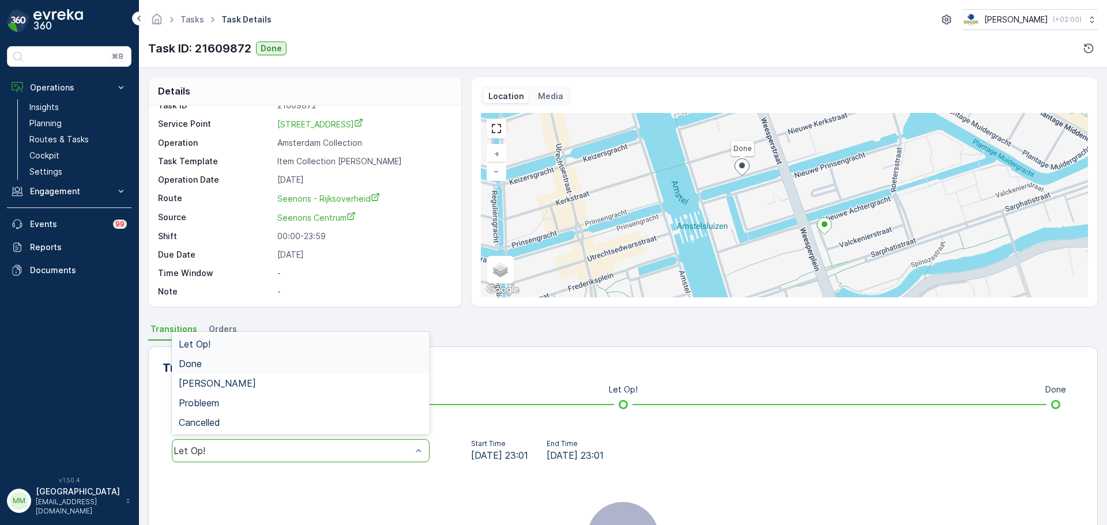
click at [272, 365] on div "Done" at bounding box center [301, 364] width 244 height 10
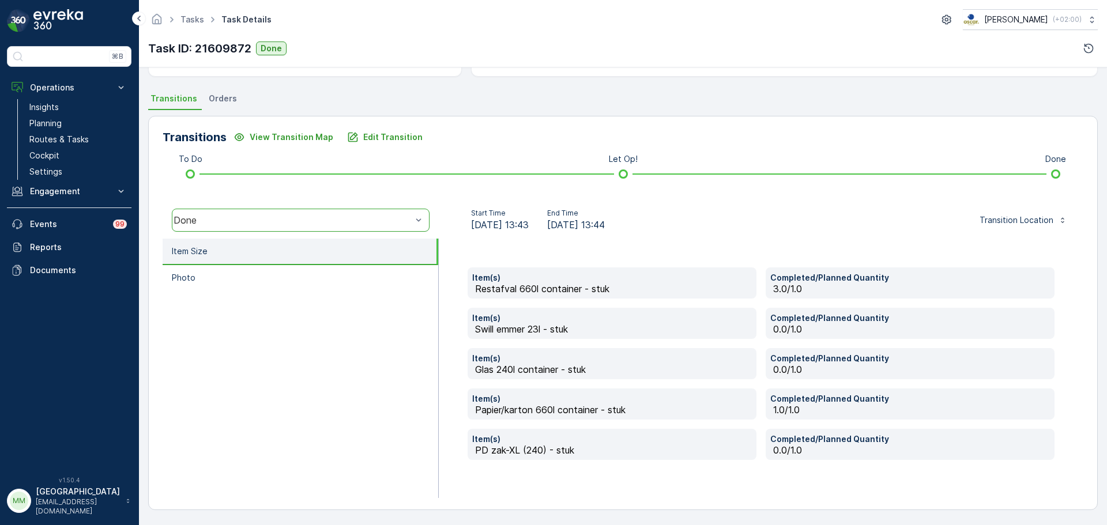
scroll to position [236, 0]
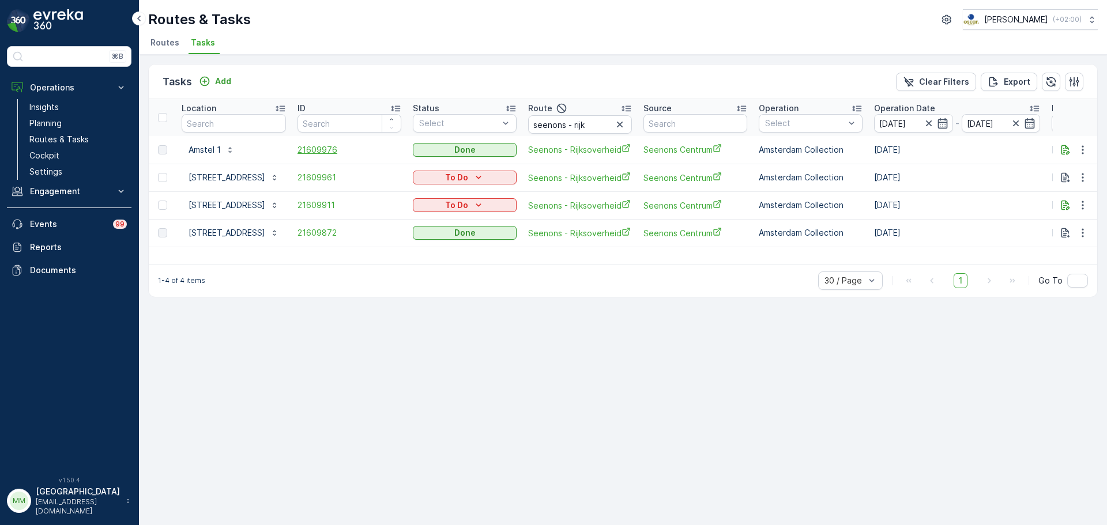
click at [350, 150] on span "21609976" at bounding box center [349, 150] width 104 height 12
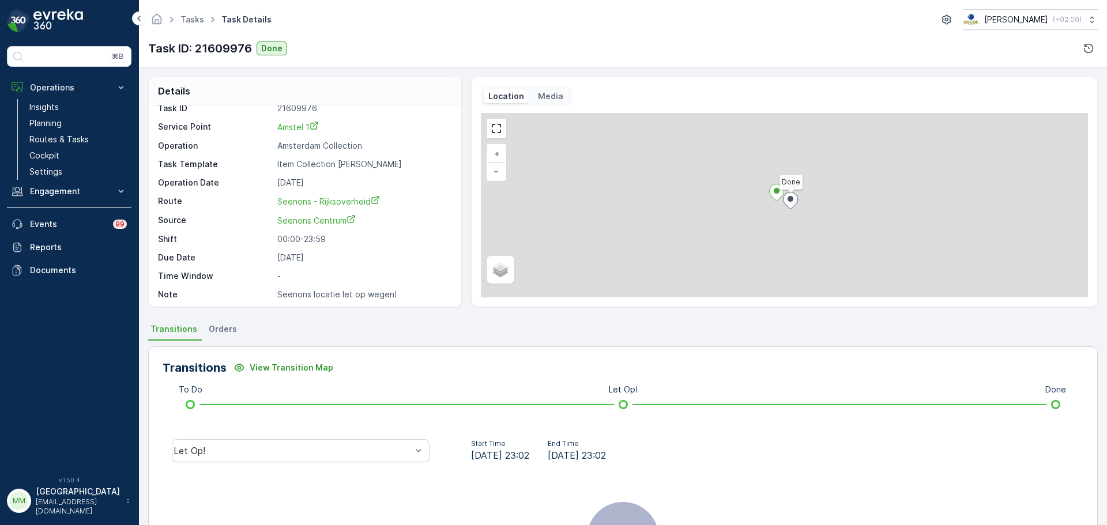
scroll to position [15, 0]
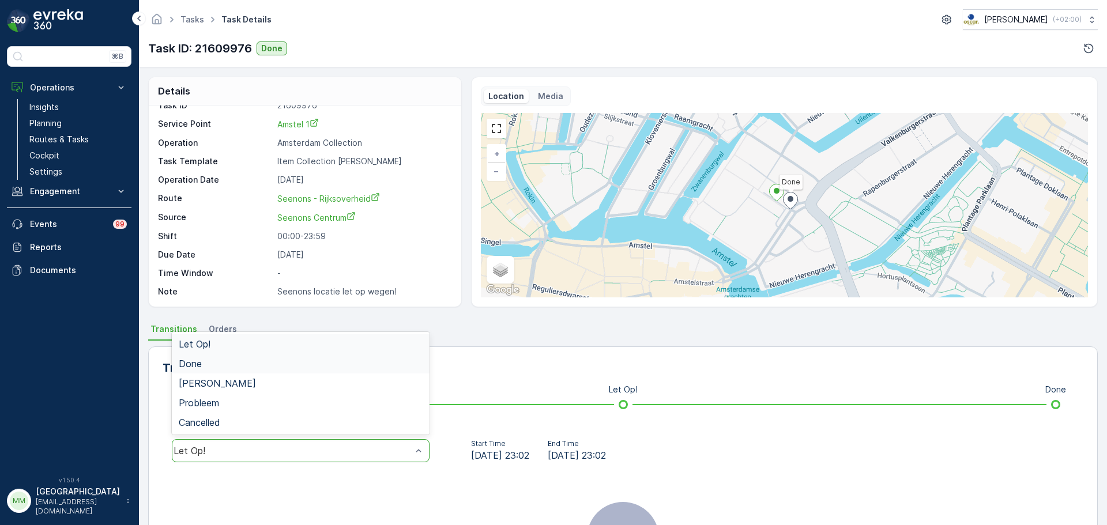
click at [284, 368] on div "Done" at bounding box center [301, 364] width 244 height 10
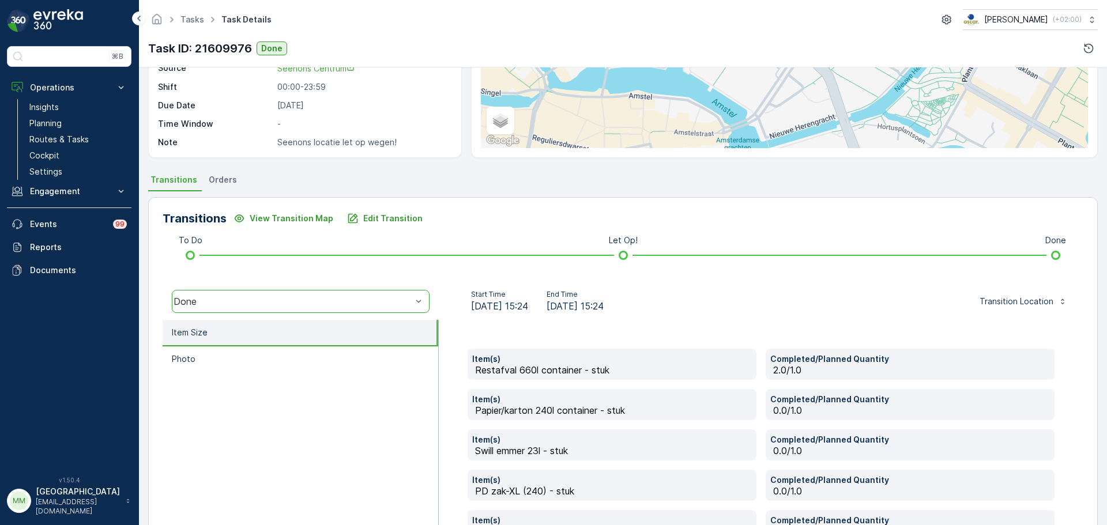
scroll to position [278, 0]
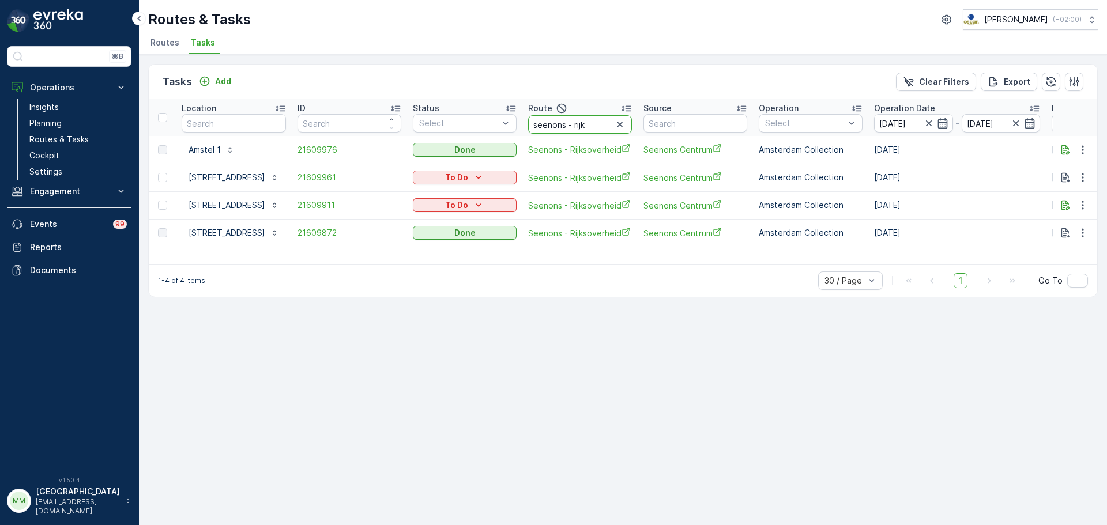
drag, startPoint x: 621, startPoint y: 132, endPoint x: 557, endPoint y: 132, distance: 63.4
click at [557, 132] on div "seenons - rijk" at bounding box center [580, 124] width 104 height 18
type input "UVA"
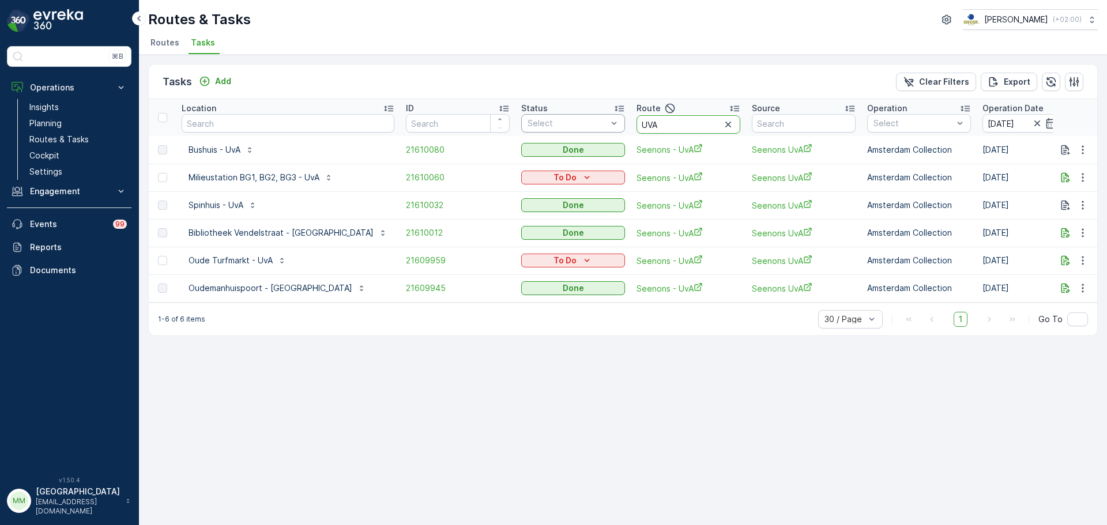
drag, startPoint x: 625, startPoint y: 126, endPoint x: 526, endPoint y: 118, distance: 100.0
click at [534, 130] on tr "Location ID Status Select Route UVA Source Operation Select Operation Date 19.0…" at bounding box center [1092, 117] width 1887 height 37
type input "om m"
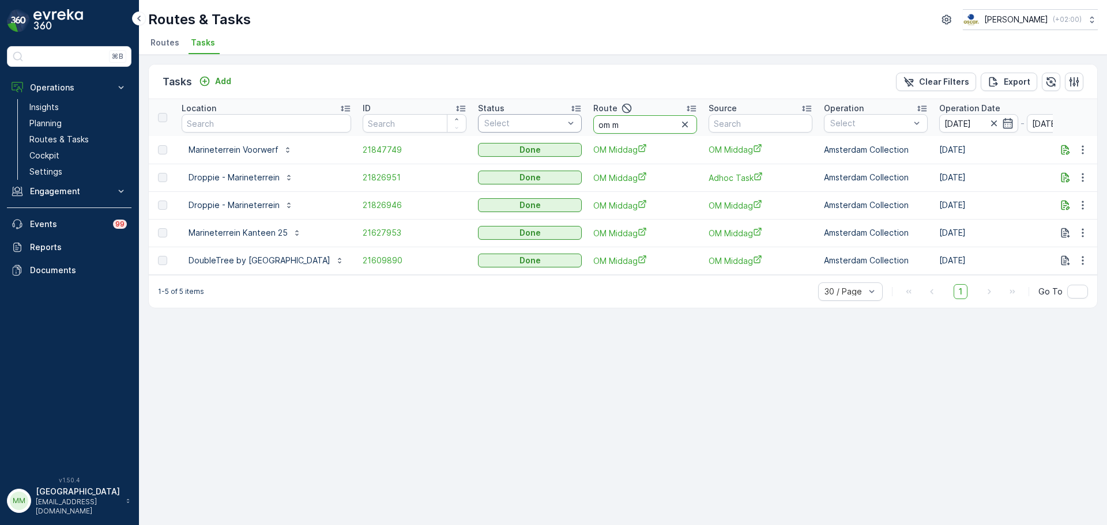
drag, startPoint x: 708, startPoint y: 120, endPoint x: 633, endPoint y: 124, distance: 75.0
click at [631, 125] on tr "Location ID Status Select Route om m Source Operation Select Operation Date 19.…" at bounding box center [1071, 117] width 1844 height 37
type input "os m"
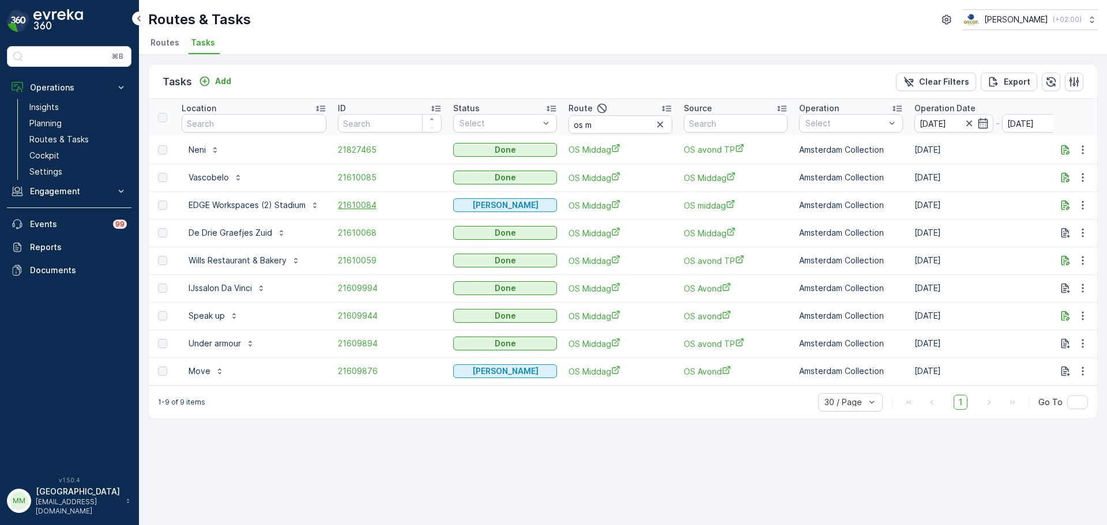
click at [368, 210] on span "21610084" at bounding box center [390, 205] width 104 height 12
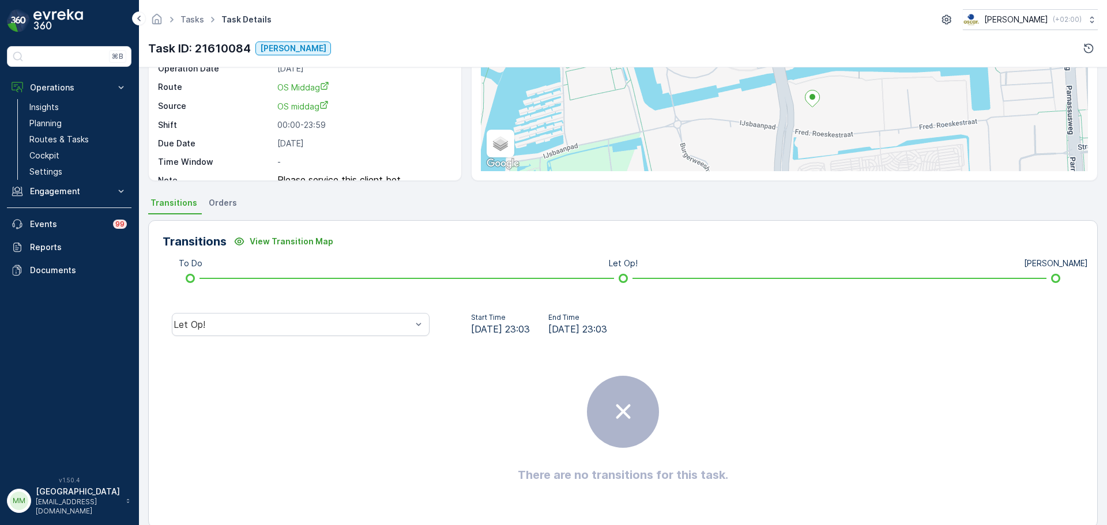
scroll to position [144, 0]
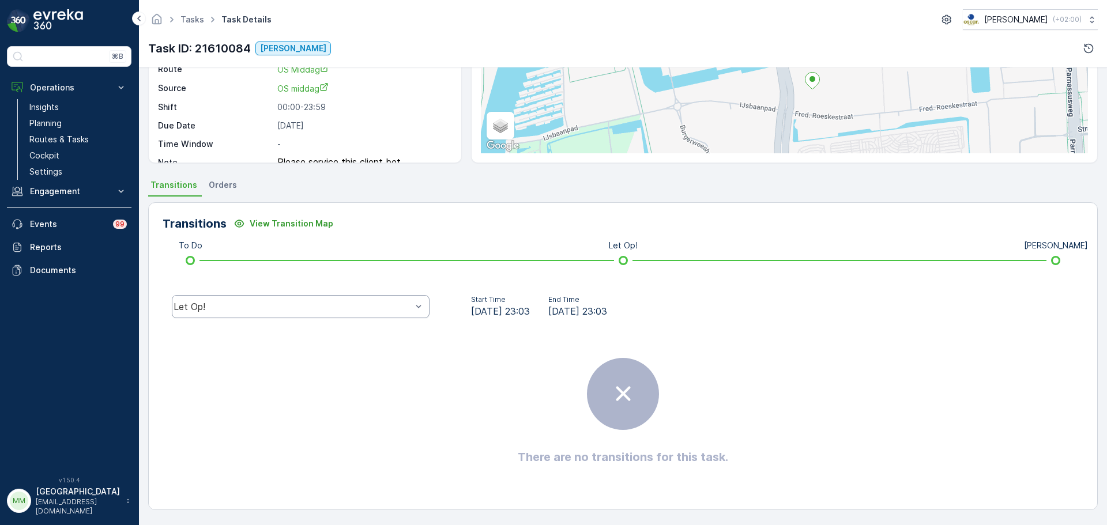
click at [303, 300] on div "Let Op!" at bounding box center [301, 306] width 258 height 23
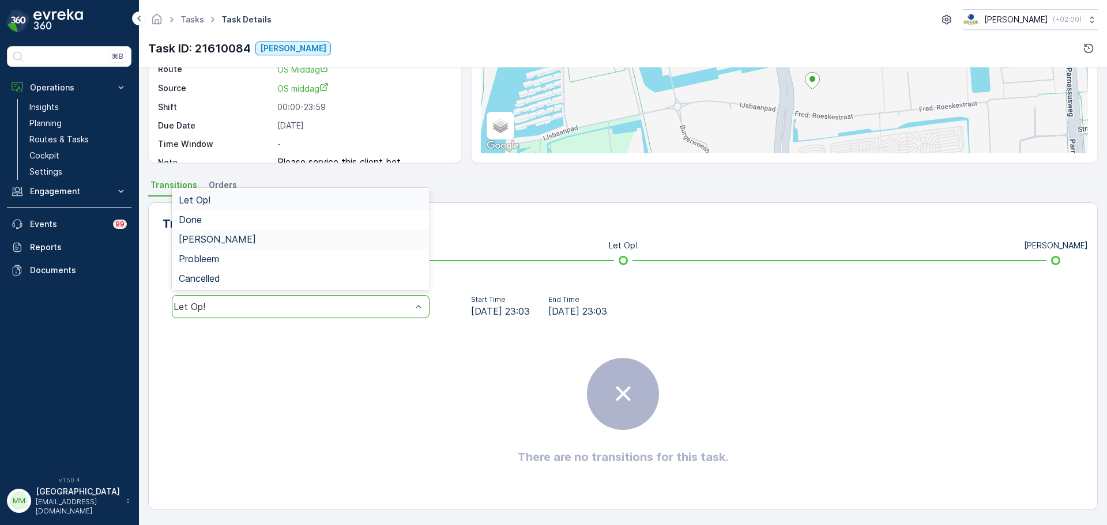
click at [230, 235] on div "[PERSON_NAME]" at bounding box center [301, 239] width 244 height 10
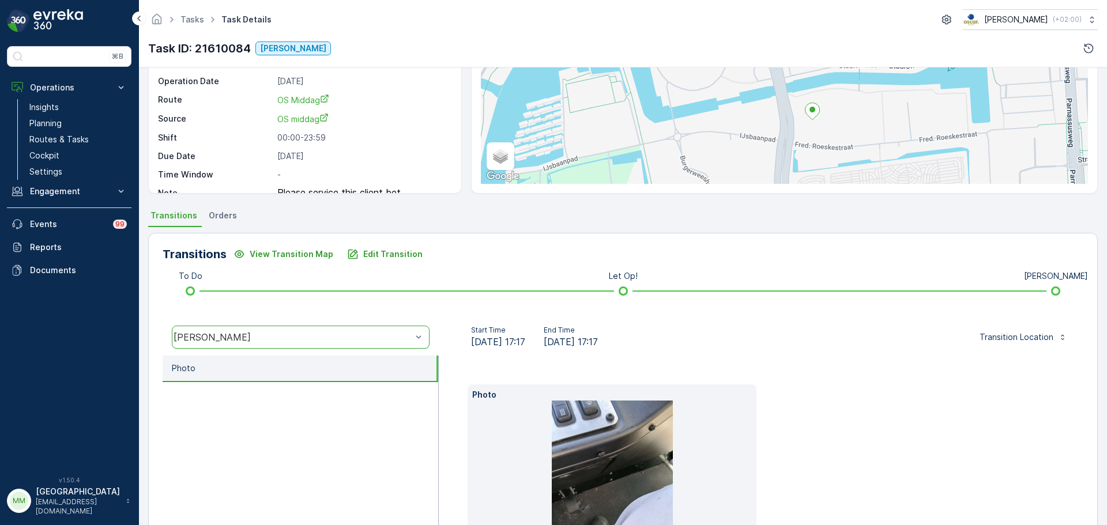
scroll to position [0, 0]
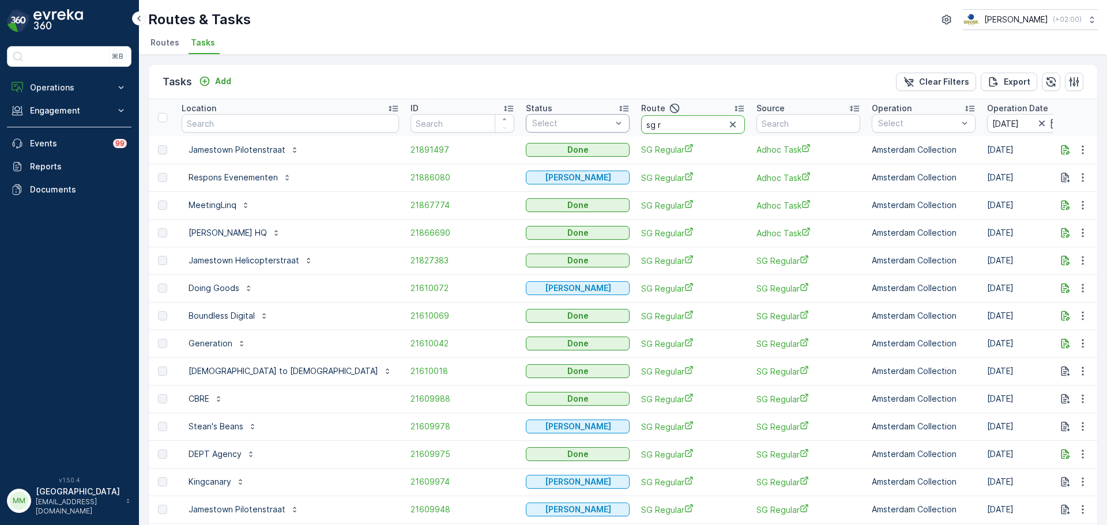
drag, startPoint x: 607, startPoint y: 126, endPoint x: 545, endPoint y: 121, distance: 61.8
click at [545, 121] on tr "Location ID Status Select Route sg r Source Operation Select Operation Date 19.…" at bounding box center [1095, 117] width 1892 height 37
type input "bh"
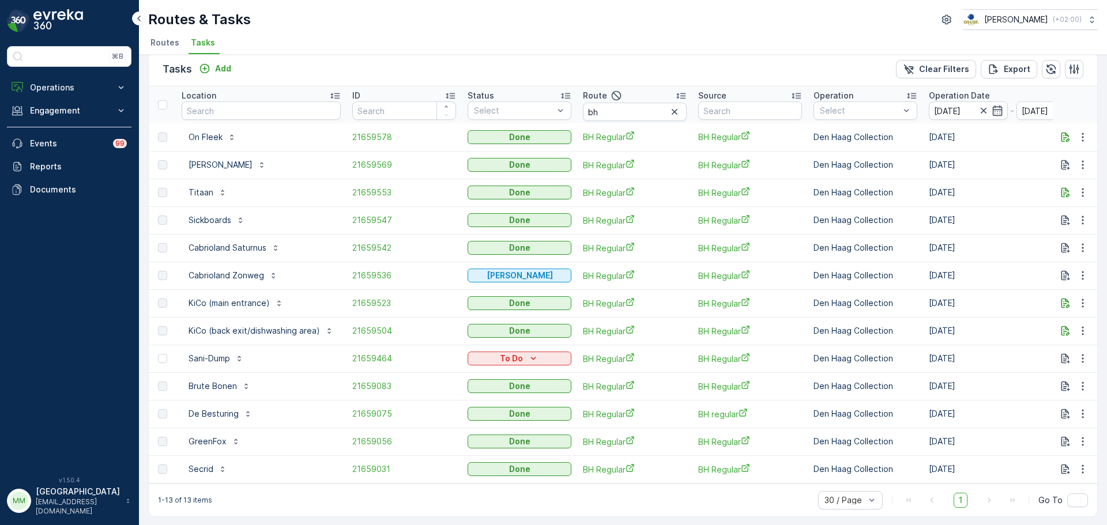
scroll to position [20, 0]
drag, startPoint x: 618, startPoint y: 106, endPoint x: 546, endPoint y: 103, distance: 71.5
click at [546, 103] on tr "Location ID Status Select Route bh Source Operation Select Operation Date 19.09…" at bounding box center [1066, 103] width 1834 height 37
type input "seenons"
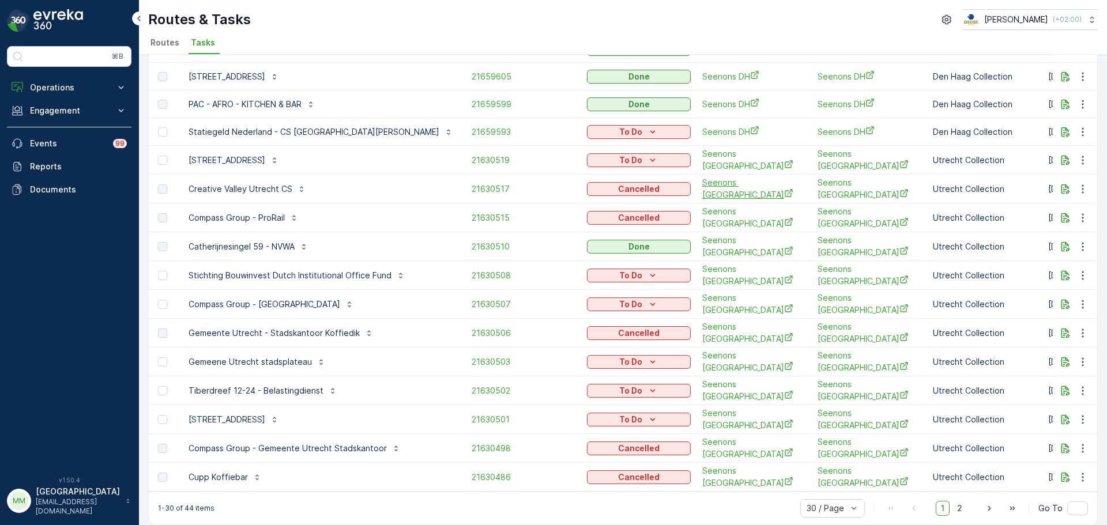
scroll to position [490, 0]
click at [956, 500] on span "2" at bounding box center [960, 507] width 16 height 15
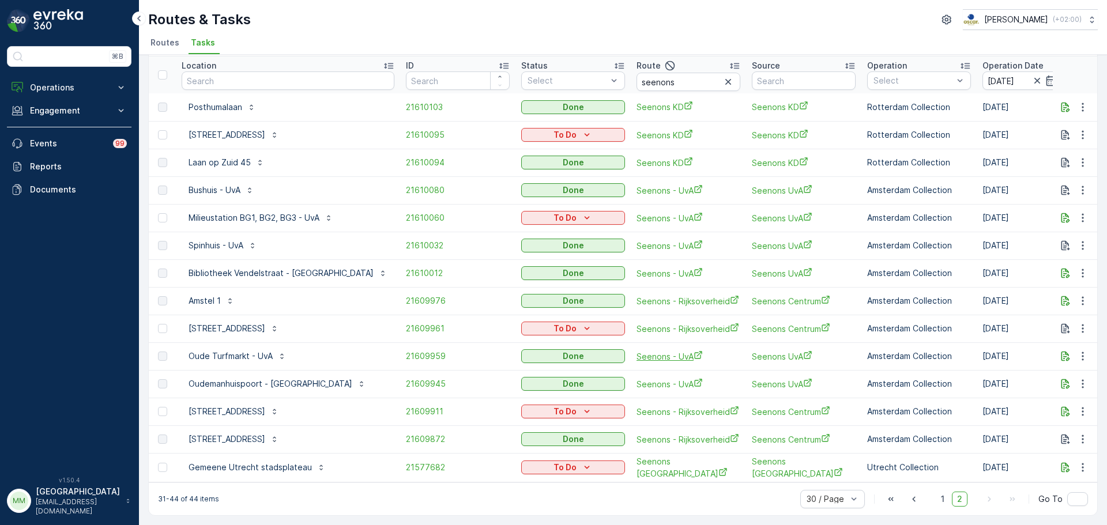
scroll to position [47, 0]
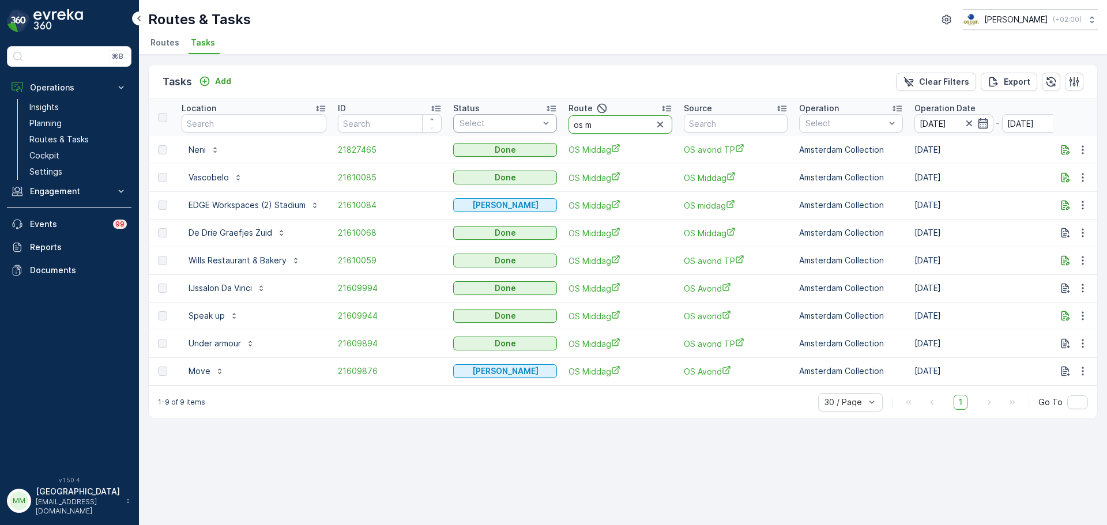
drag, startPoint x: 639, startPoint y: 123, endPoint x: 532, endPoint y: 125, distance: 107.2
click at [532, 125] on tr "Location ID Status Select Route os m Source Operation Select Operation Date [DA…" at bounding box center [1058, 117] width 1819 height 37
type input "cs r"
